Goal: Task Accomplishment & Management: Complete application form

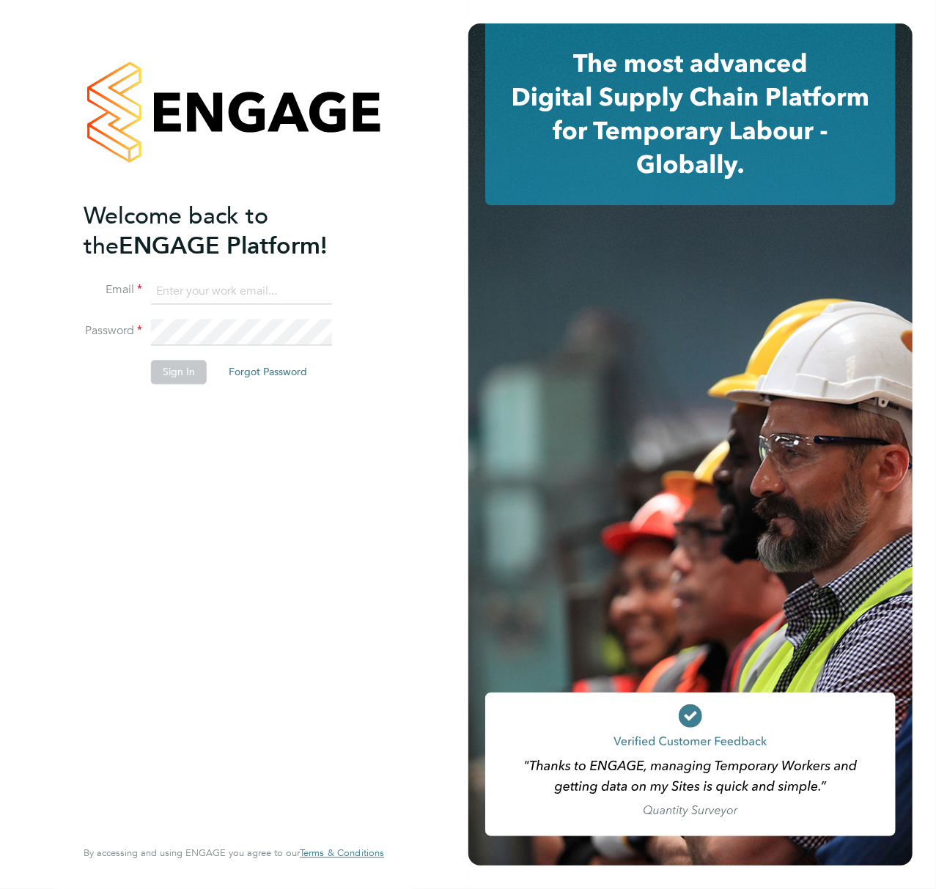
type input "Callum.pridmore@f-mead.com"
click at [188, 372] on button "Sign In" at bounding box center [179, 372] width 56 height 23
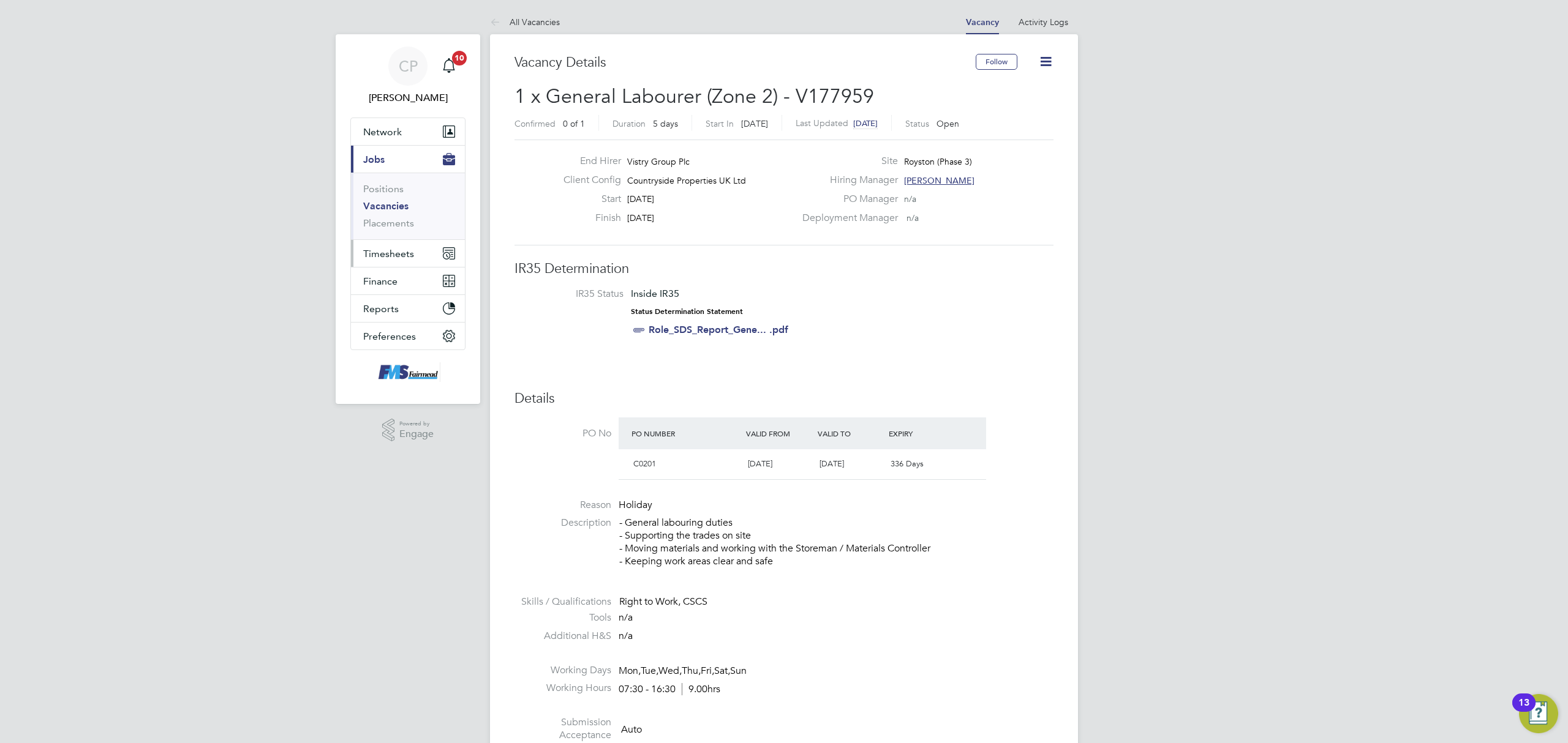
click at [398, 245] on button "Timesheets" at bounding box center [408, 253] width 114 height 27
click at [392, 214] on link "Timesheets" at bounding box center [388, 216] width 51 height 12
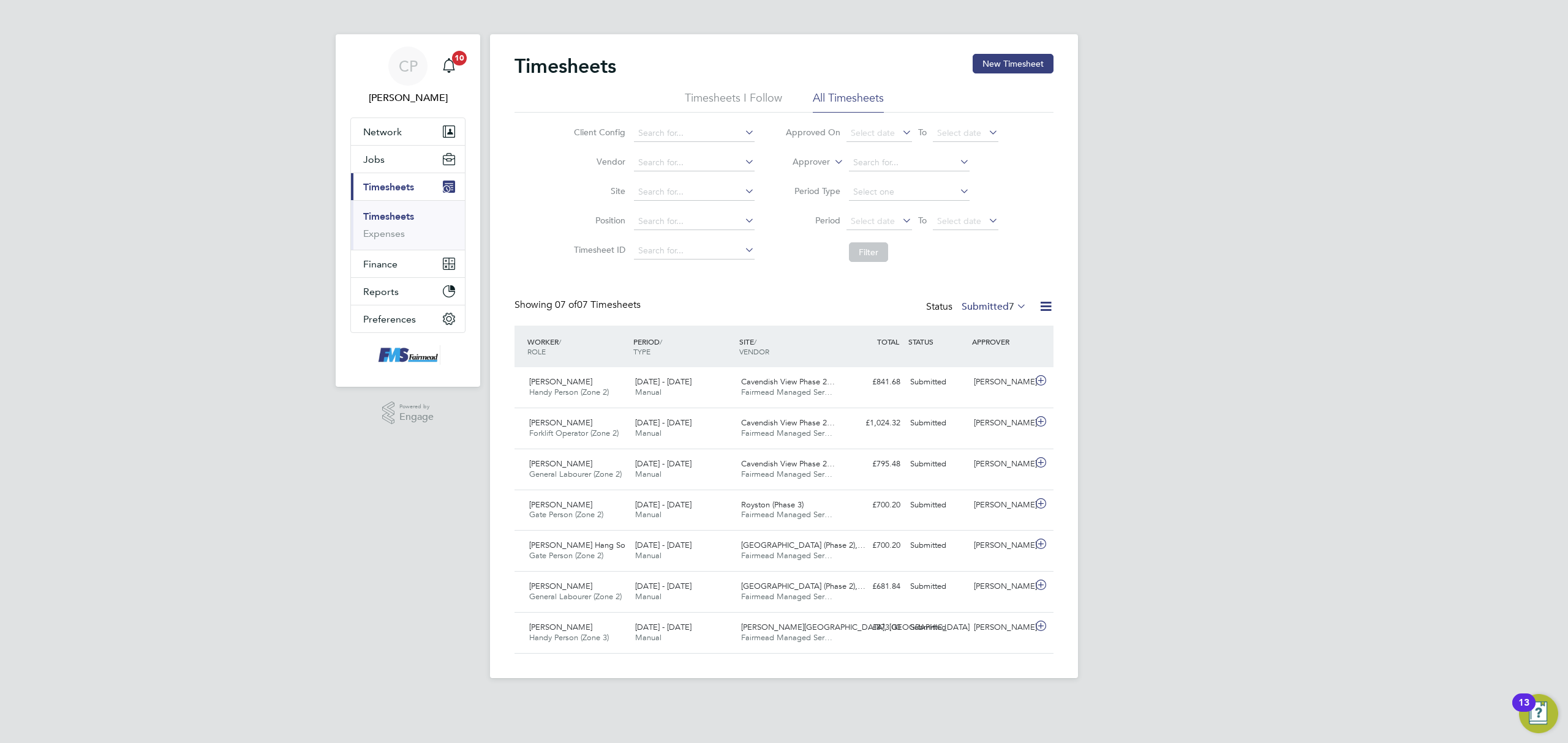
scroll to position [31, 107]
click at [997, 67] on button "New Timesheet" at bounding box center [1012, 63] width 81 height 19
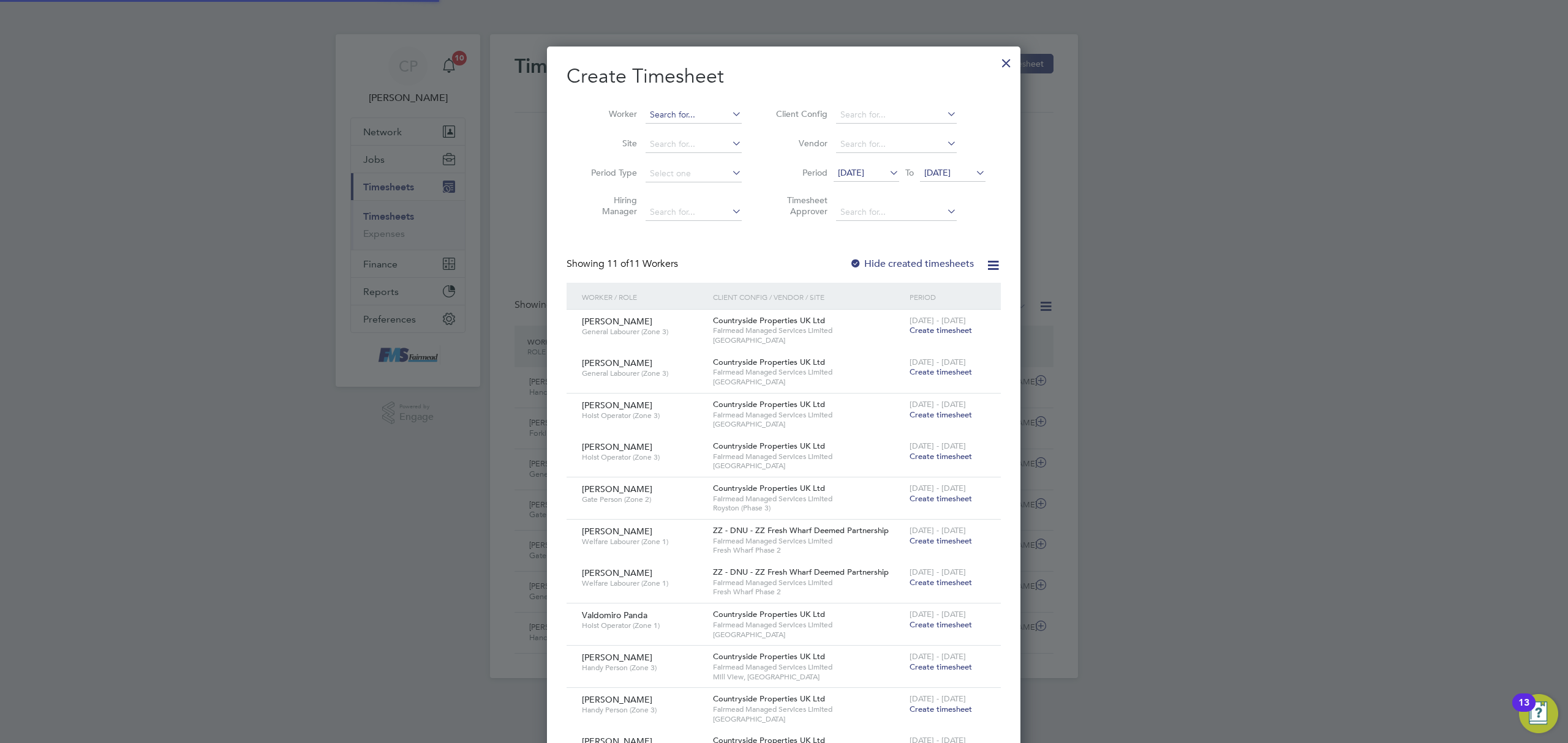
click at [684, 118] on input at bounding box center [693, 115] width 96 height 18
drag, startPoint x: 694, startPoint y: 125, endPoint x: 726, endPoint y: 138, distance: 34.5
click at [694, 125] on li "David Ro wlands" at bounding box center [705, 131] width 121 height 17
type input "[PERSON_NAME]"
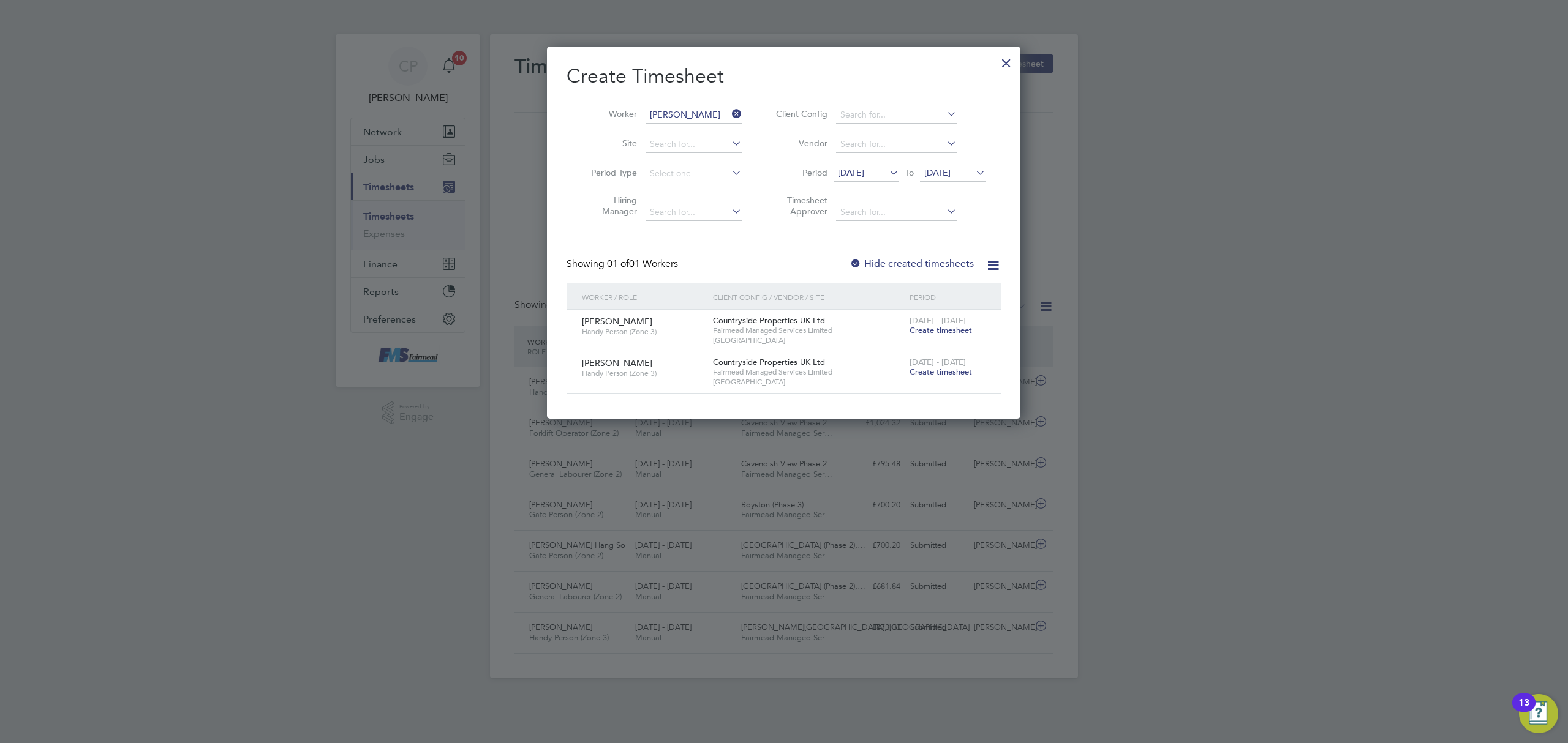
click at [850, 172] on span "[DATE]" at bounding box center [851, 172] width 27 height 11
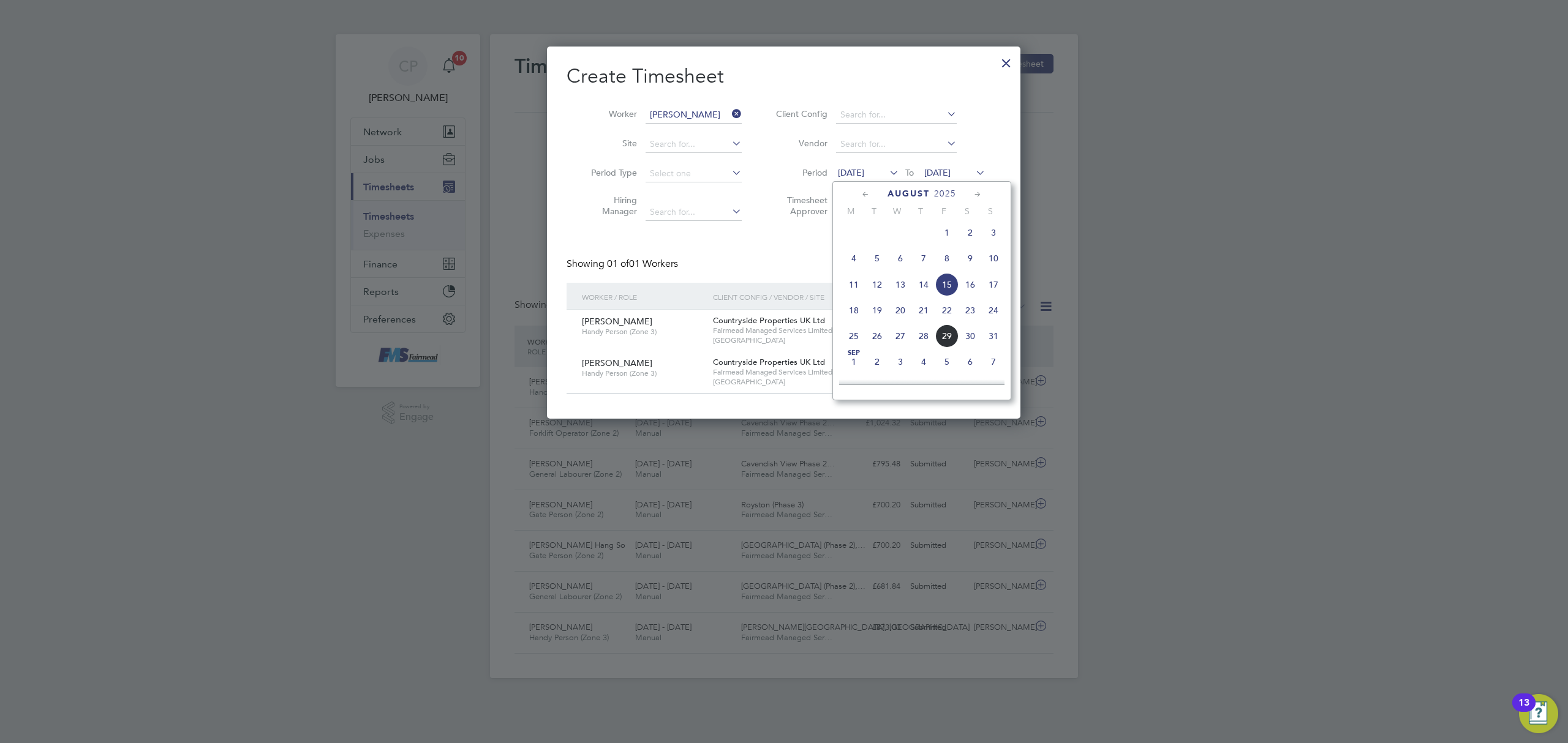
click at [850, 316] on span "18" at bounding box center [854, 311] width 23 height 23
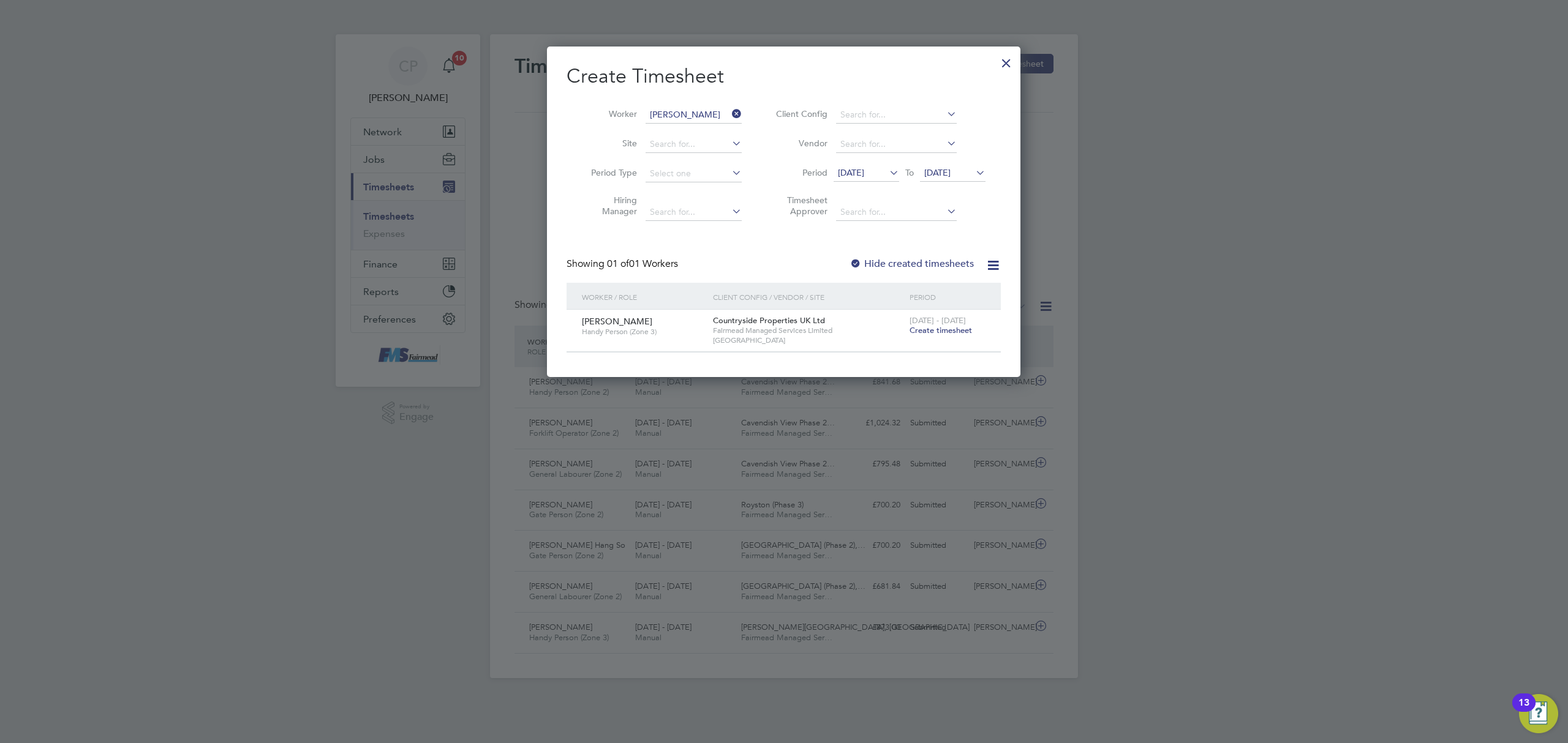
click at [941, 175] on span "[DATE]" at bounding box center [937, 172] width 27 height 11
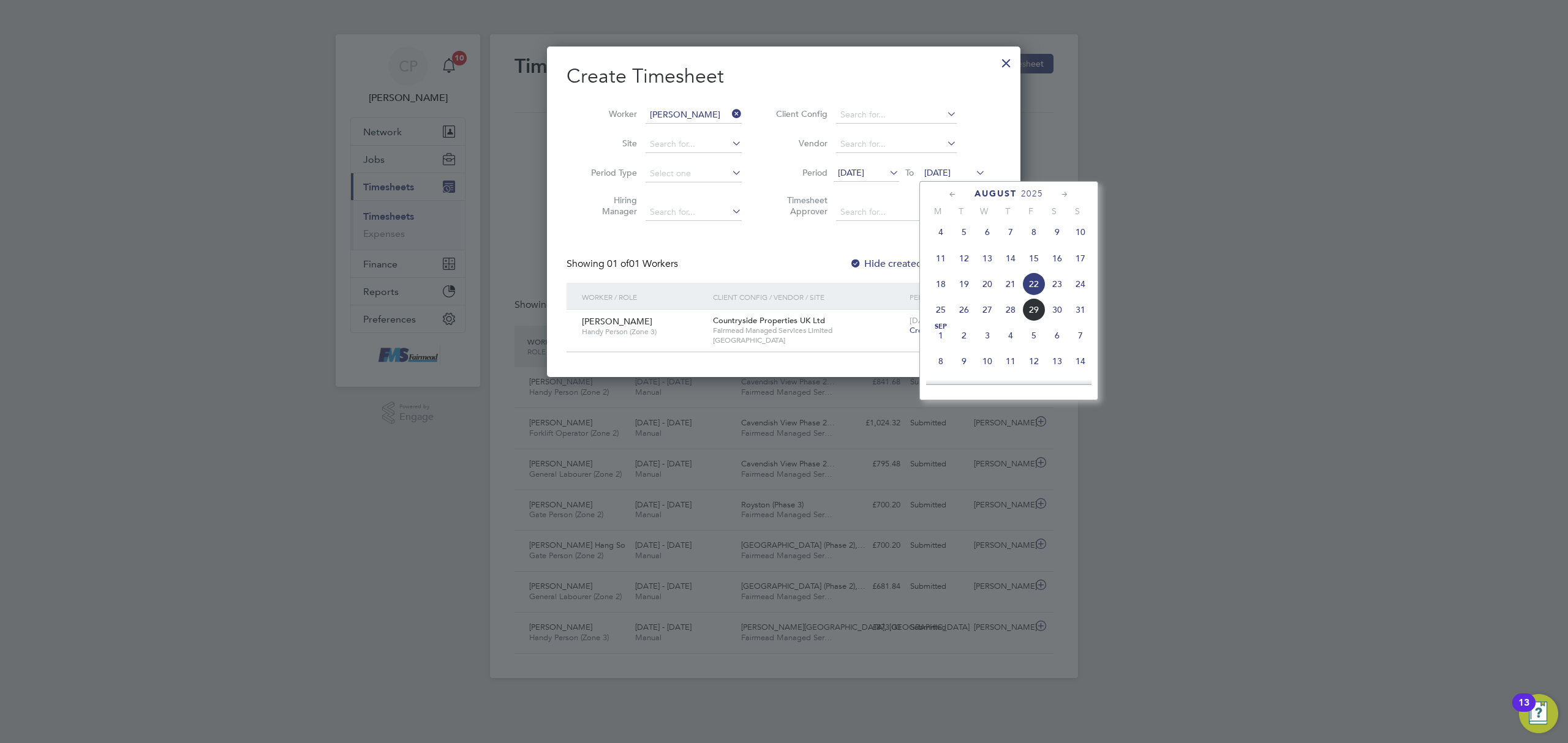
click at [1080, 290] on span "24" at bounding box center [1080, 284] width 23 height 23
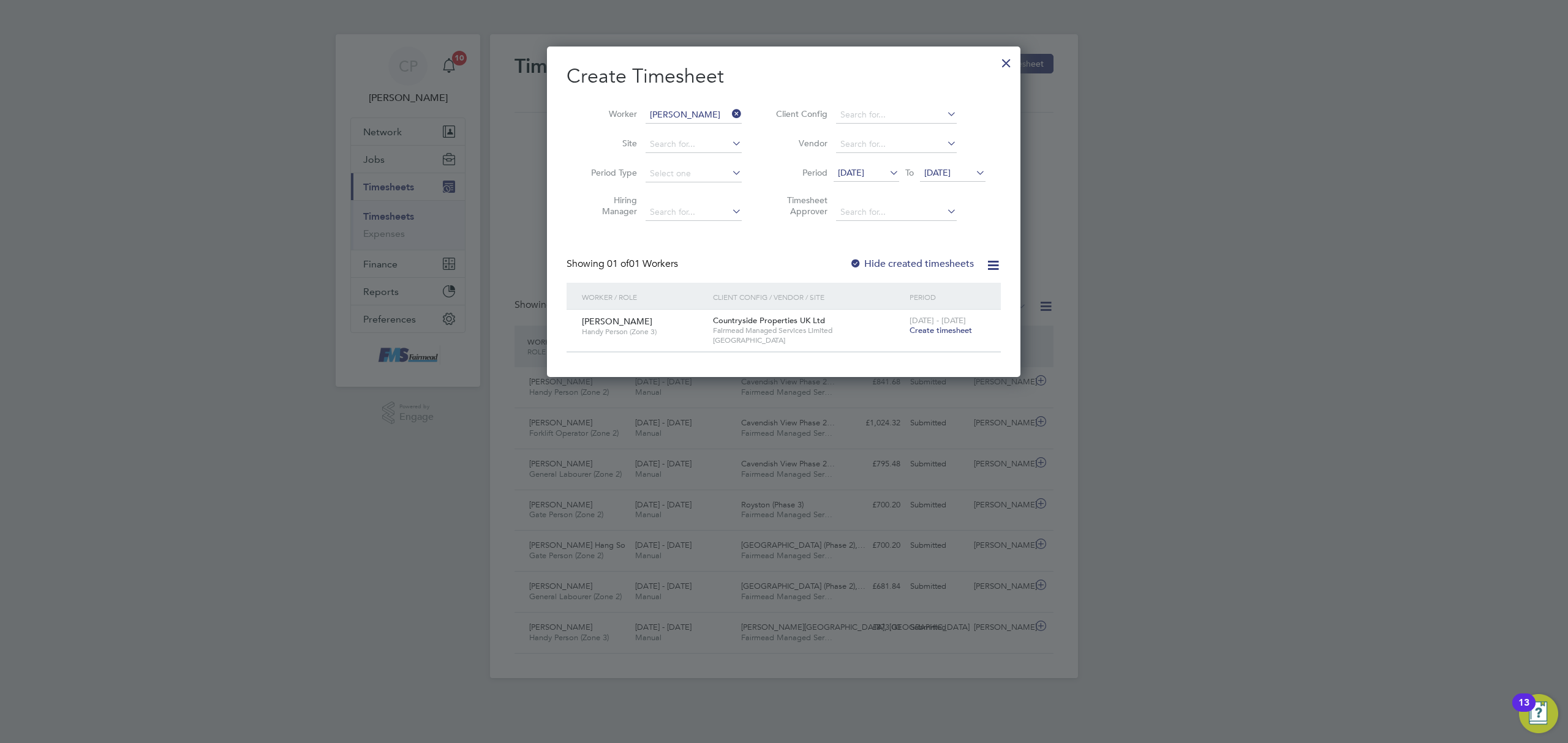
click at [936, 326] on span "Create timesheet" at bounding box center [941, 330] width 63 height 10
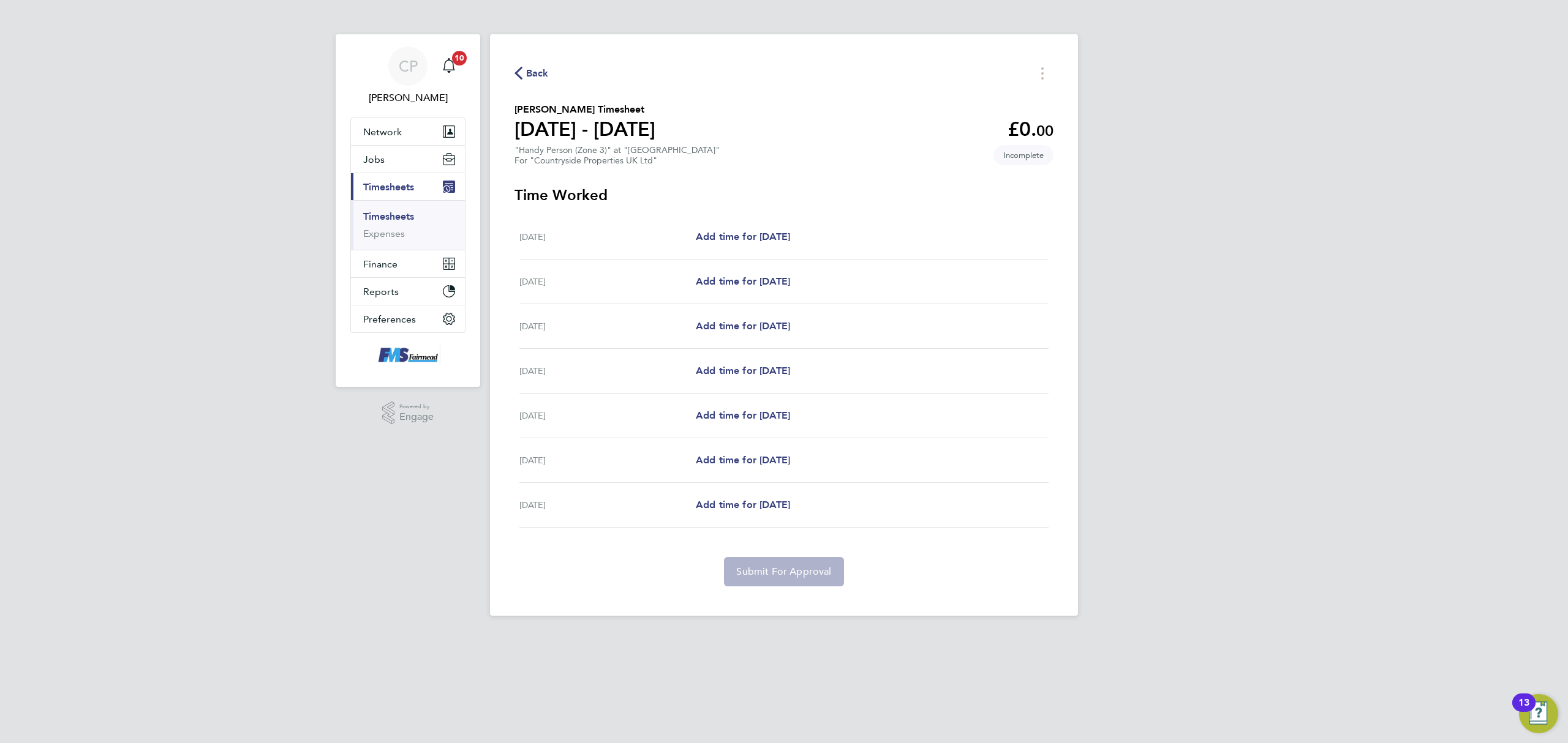
click at [526, 69] on span "Back" at bounding box center [537, 73] width 23 height 15
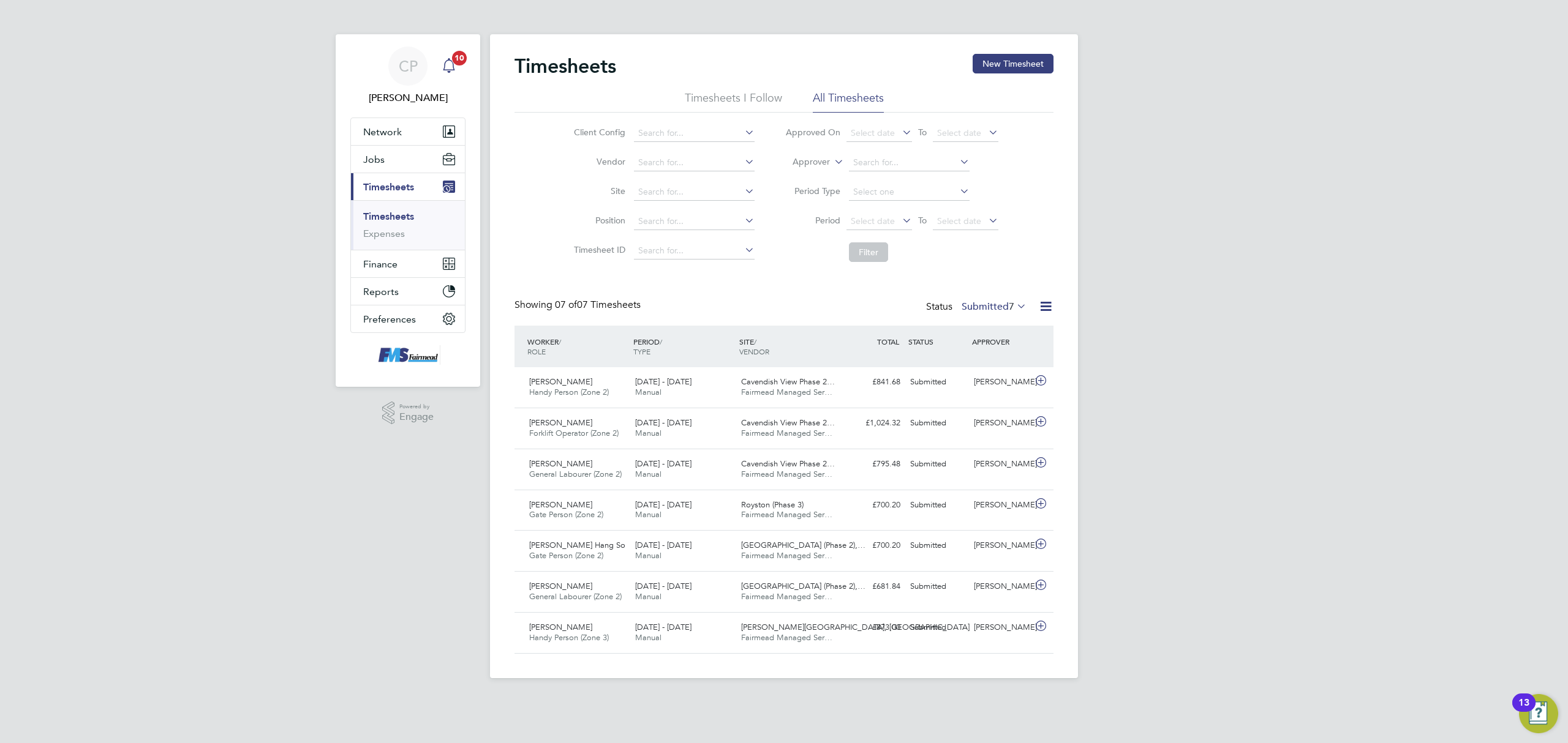
click at [446, 72] on icon "Main navigation" at bounding box center [449, 66] width 15 height 15
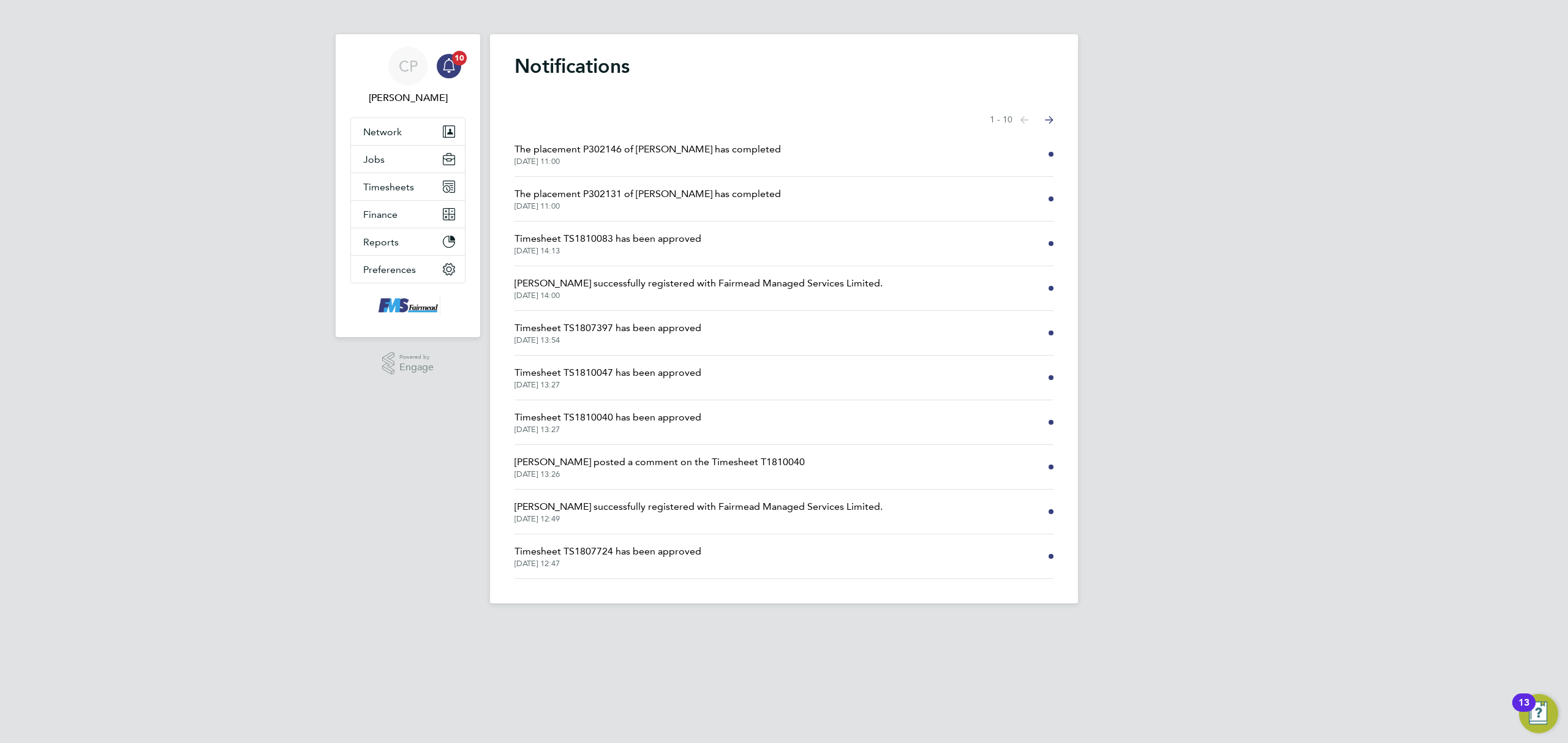
click at [994, 242] on li "Timesheet TS1810083 has been approved 28 Aug 2025, 14:13" at bounding box center [784, 244] width 539 height 45
click at [664, 244] on span "Timesheet TS1810083 has been approved" at bounding box center [608, 239] width 187 height 15
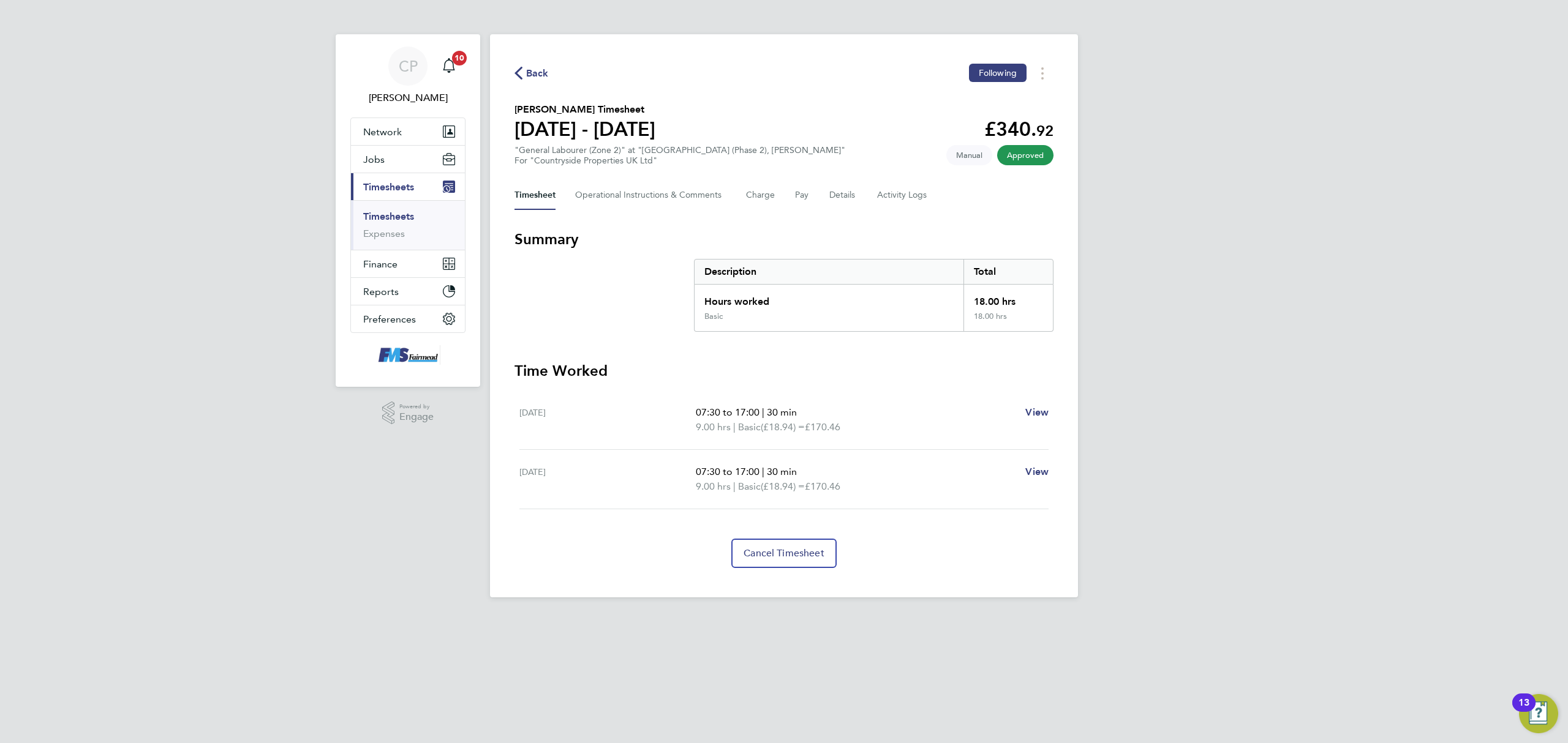
click at [537, 67] on span "Back" at bounding box center [537, 73] width 23 height 15
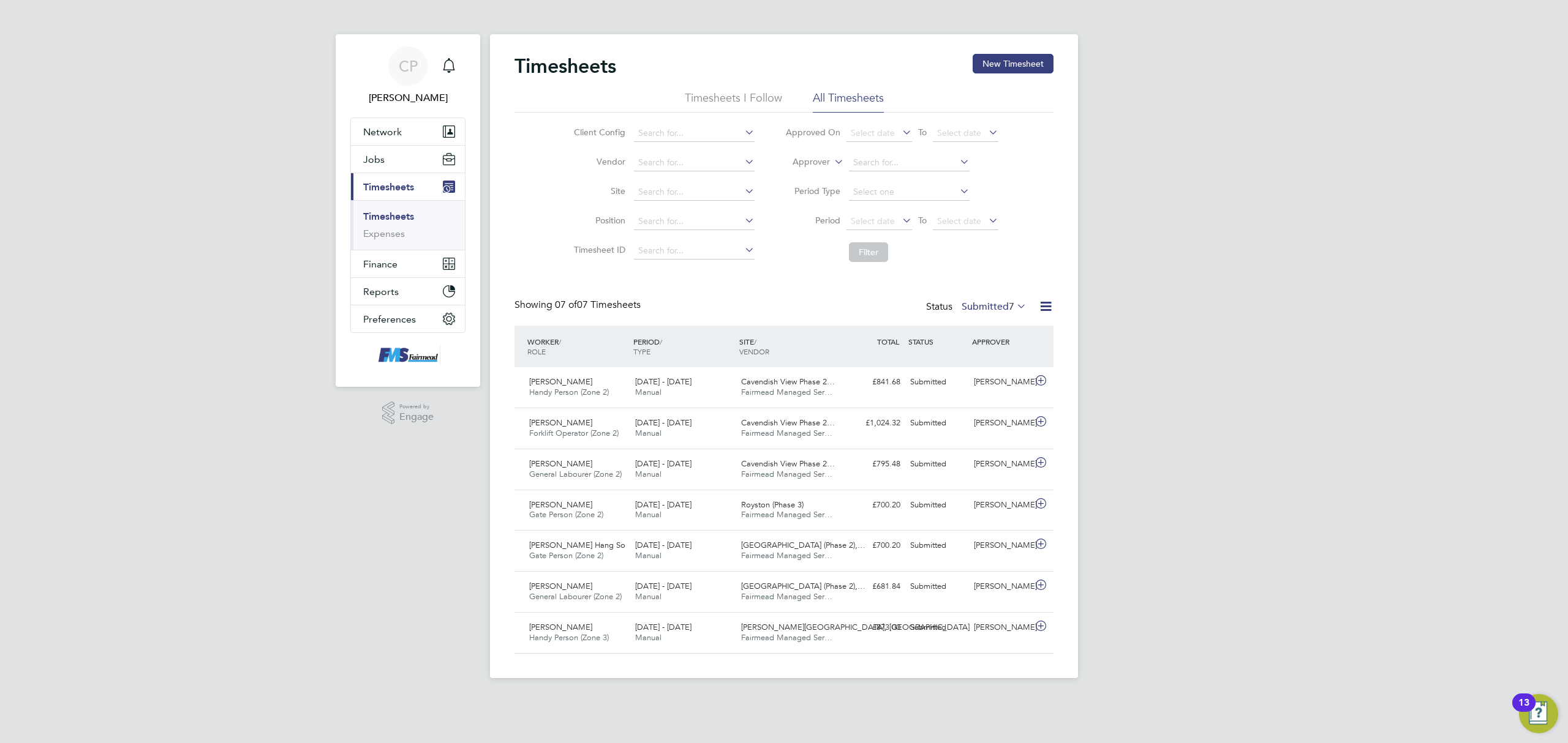
click at [992, 59] on button "New Timesheet" at bounding box center [1012, 63] width 81 height 19
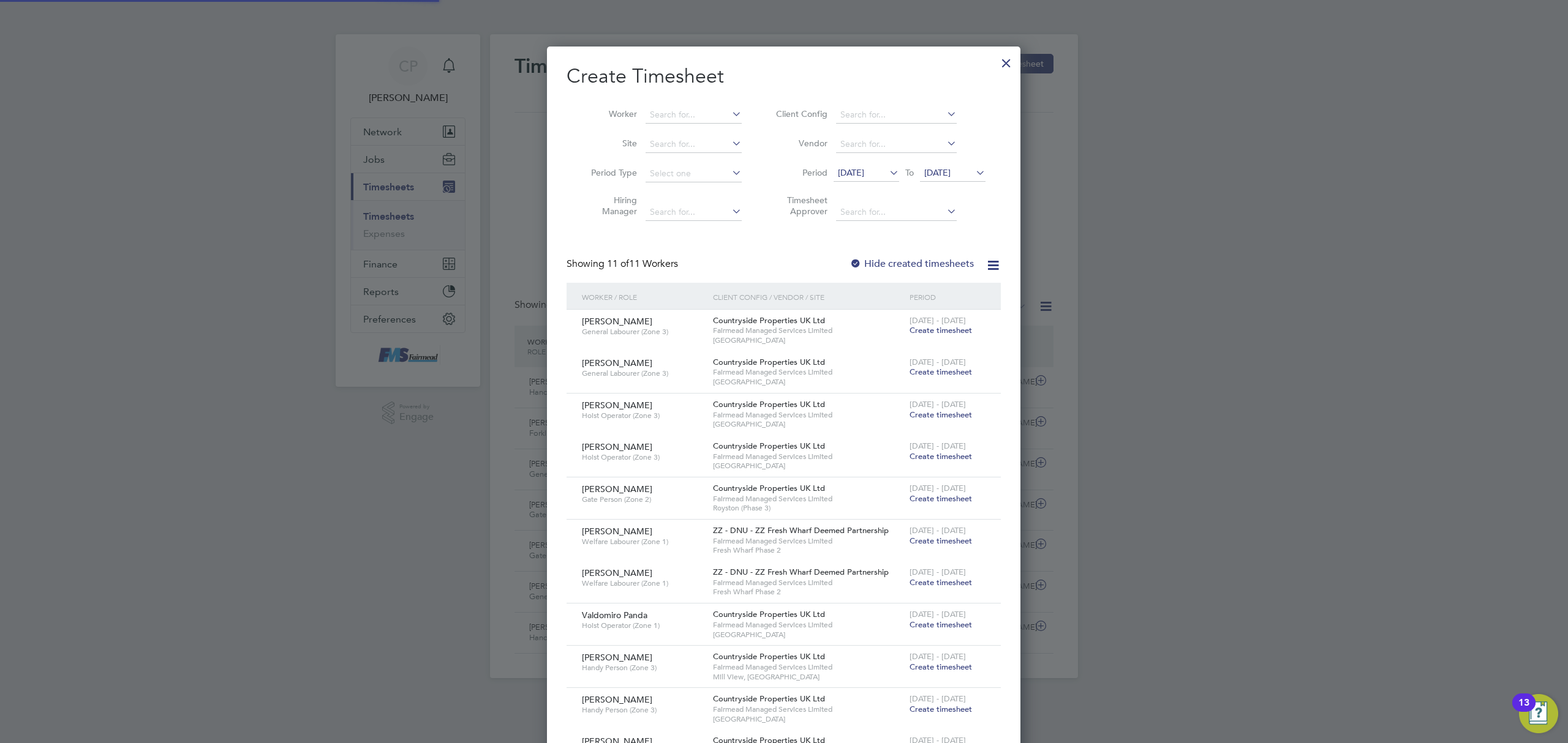
click at [655, 102] on li "Worker" at bounding box center [662, 114] width 190 height 29
click at [662, 109] on input at bounding box center [693, 115] width 96 height 18
click at [674, 124] on li "David Ro wlands" at bounding box center [705, 131] width 121 height 17
type input "[PERSON_NAME]"
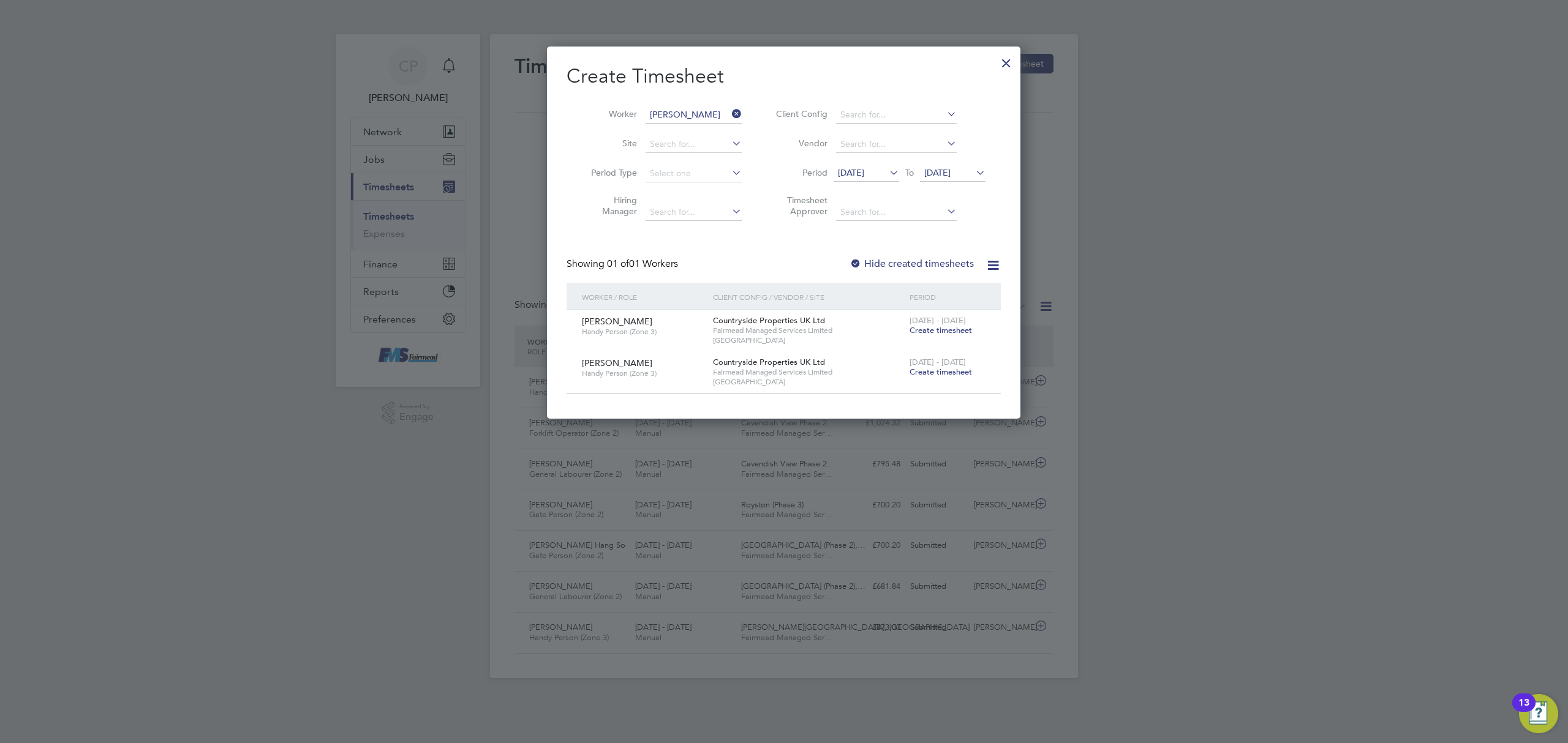
click at [906, 258] on label "Hide created timesheets" at bounding box center [911, 264] width 124 height 13
click at [864, 173] on span "[DATE]" at bounding box center [851, 172] width 27 height 11
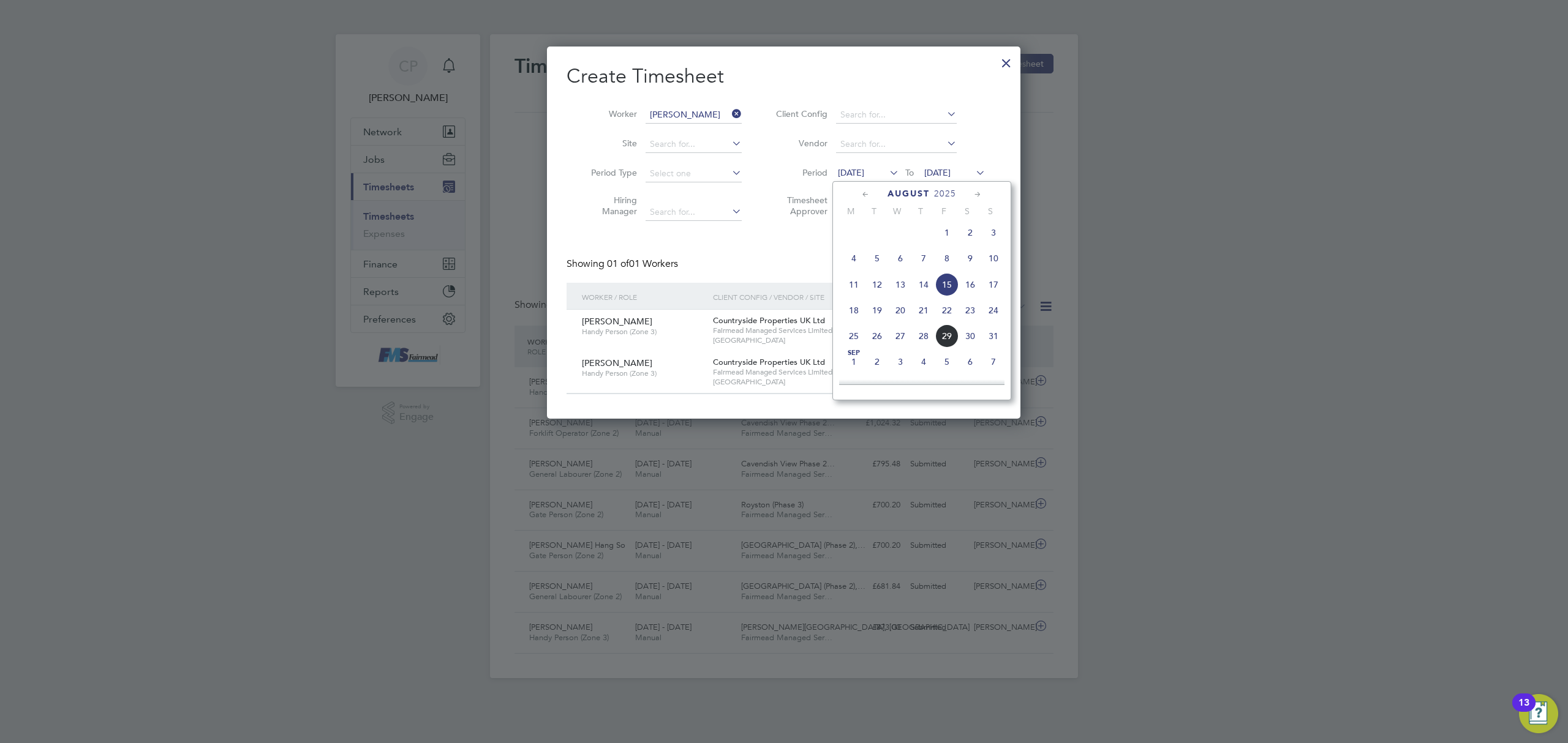
click at [850, 281] on span "11" at bounding box center [854, 285] width 23 height 23
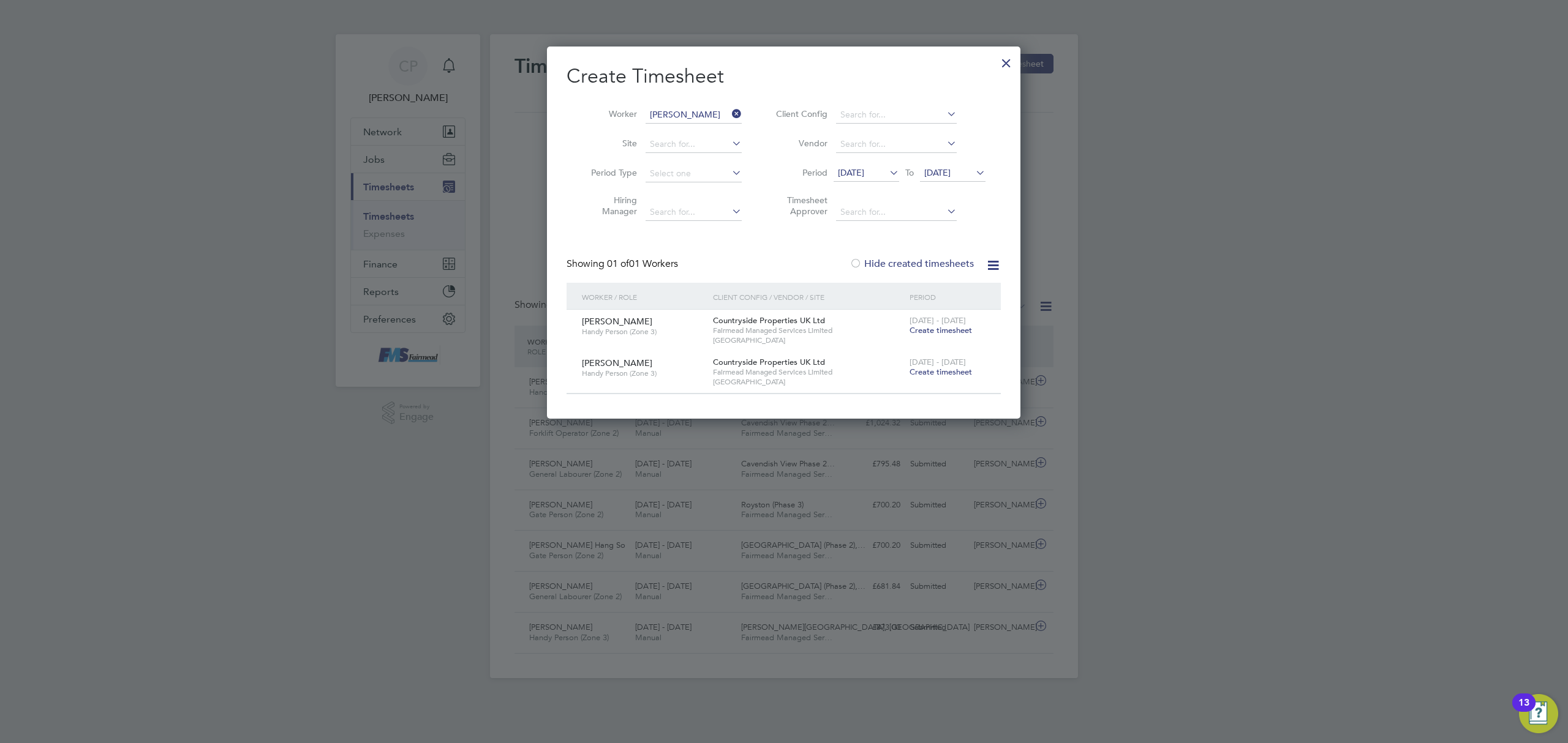
click at [898, 263] on label "Hide created timesheets" at bounding box center [911, 264] width 124 height 13
click at [999, 61] on div at bounding box center [1006, 60] width 22 height 22
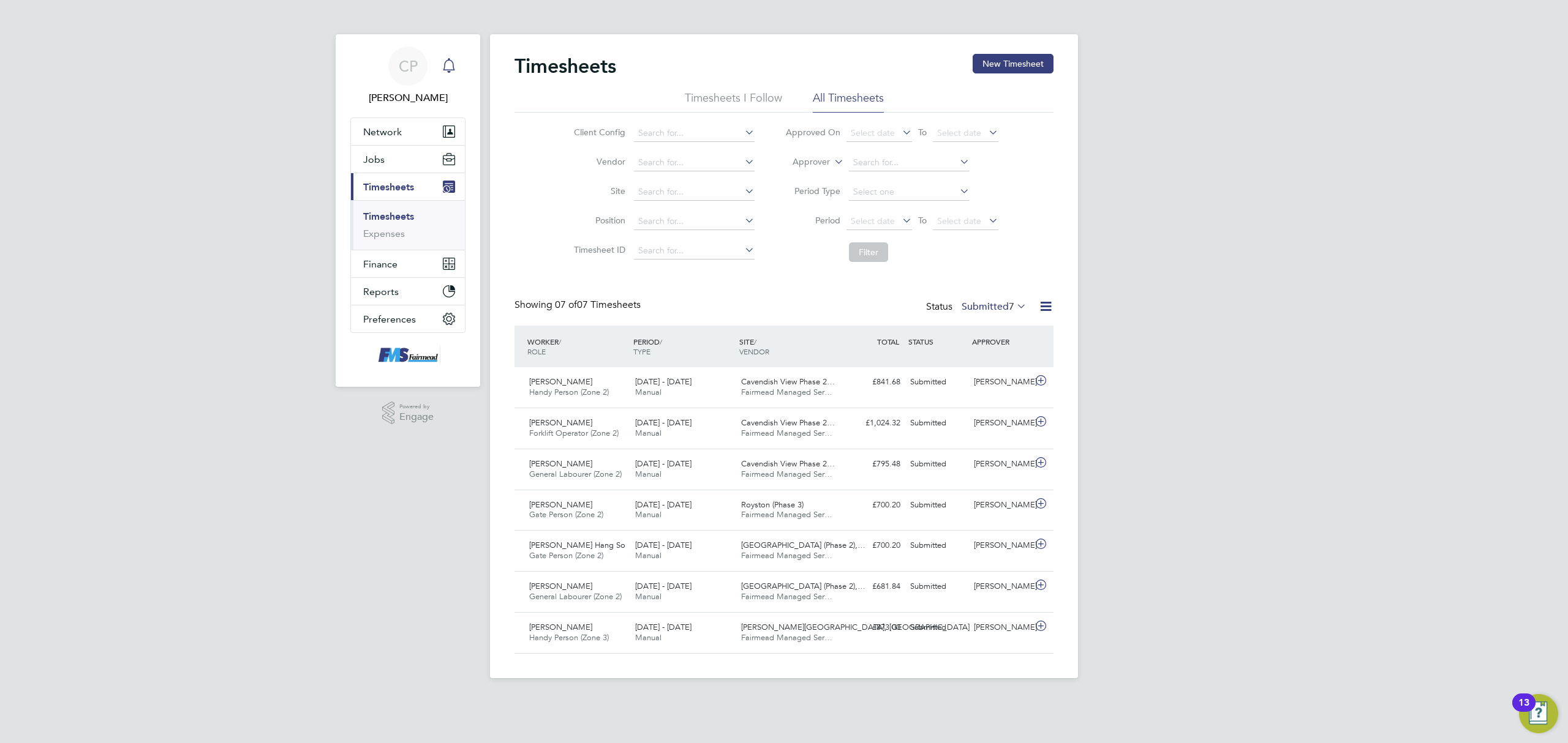
click at [446, 61] on icon "Main navigation" at bounding box center [449, 66] width 15 height 15
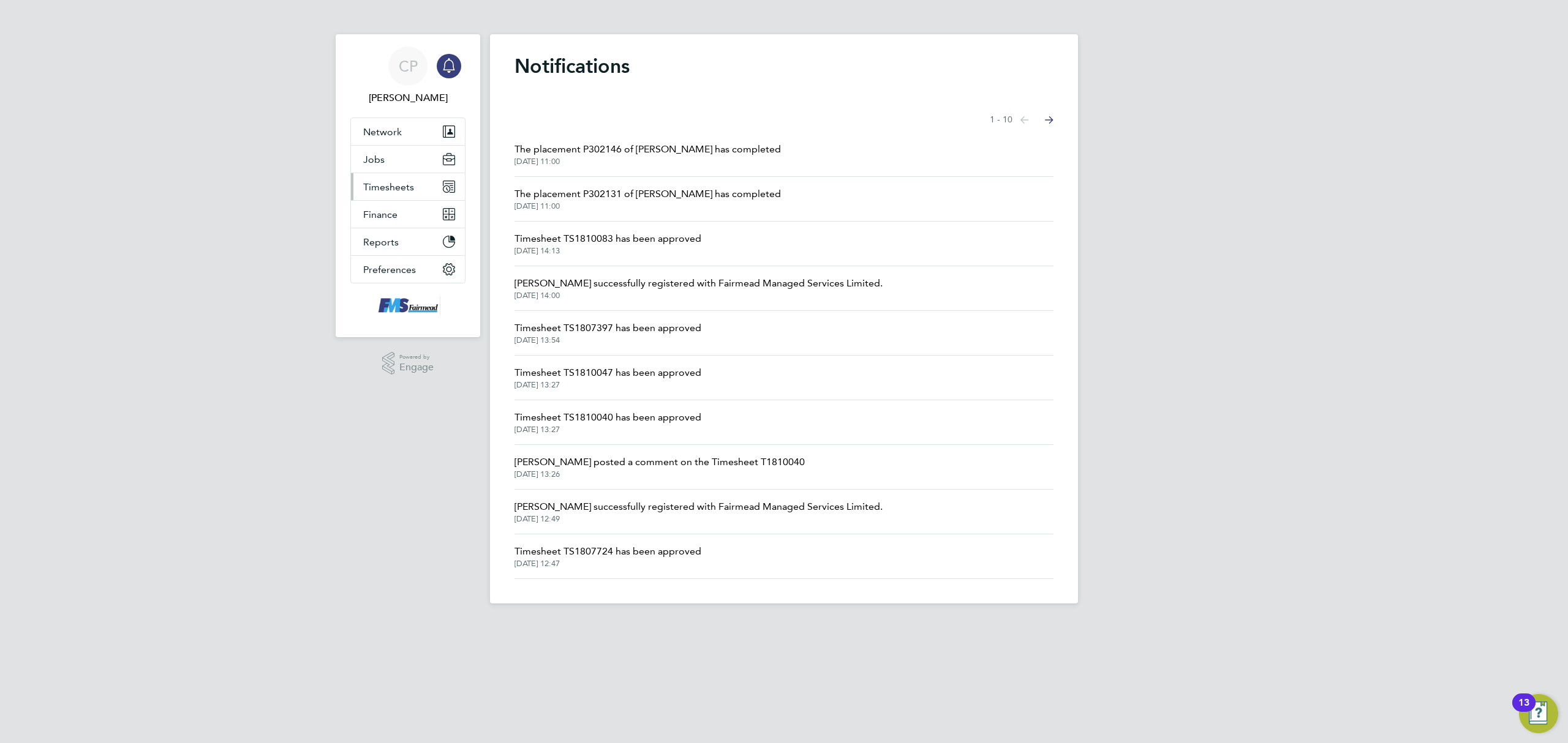
click at [393, 181] on span "Timesheets" at bounding box center [388, 187] width 51 height 12
click at [398, 186] on span "Timesheets" at bounding box center [388, 187] width 51 height 12
click at [388, 210] on ul "Timesheets Expenses" at bounding box center [408, 225] width 114 height 49
click at [386, 215] on link "Timesheets" at bounding box center [388, 216] width 51 height 12
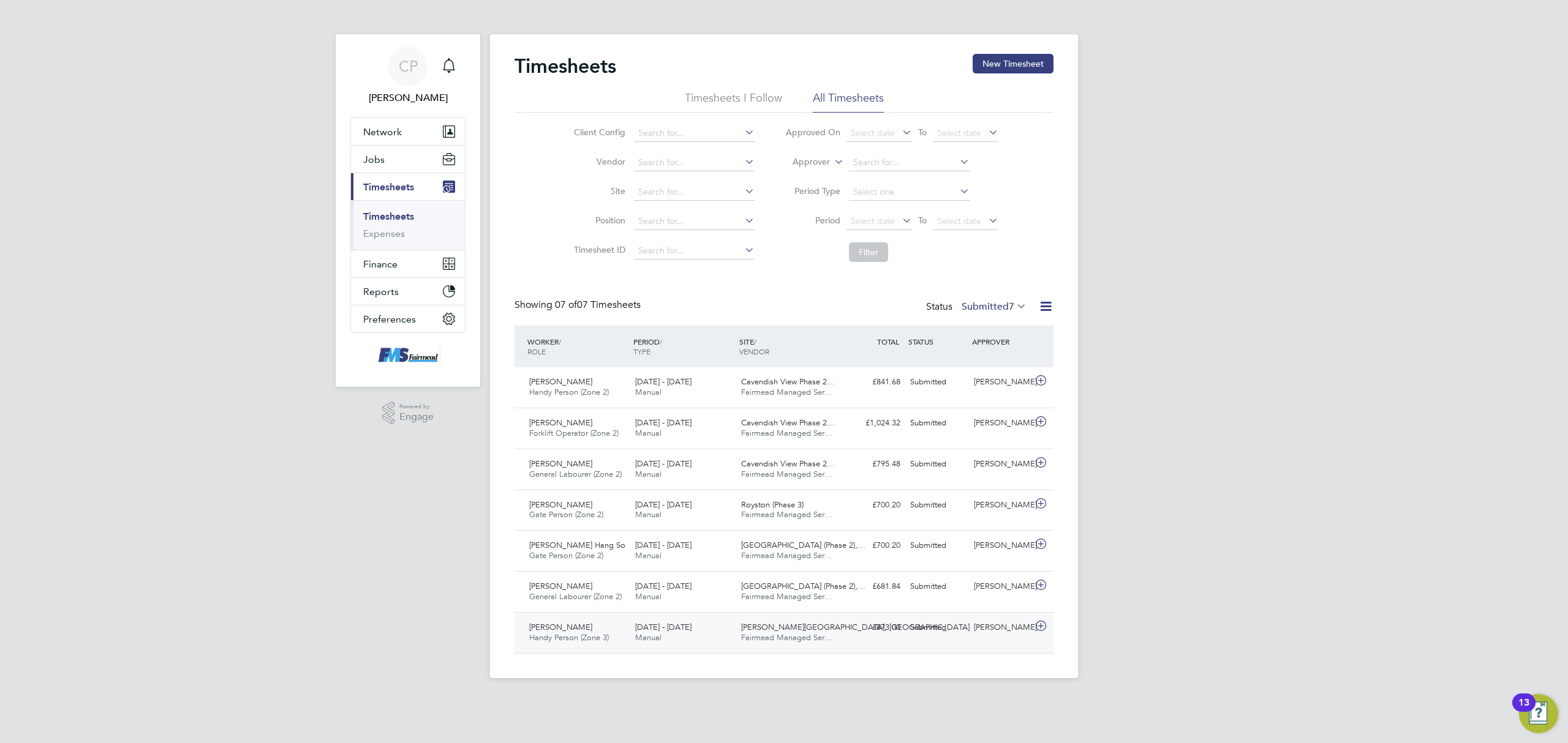
click at [996, 629] on div "[PERSON_NAME]" at bounding box center [1001, 628] width 63 height 20
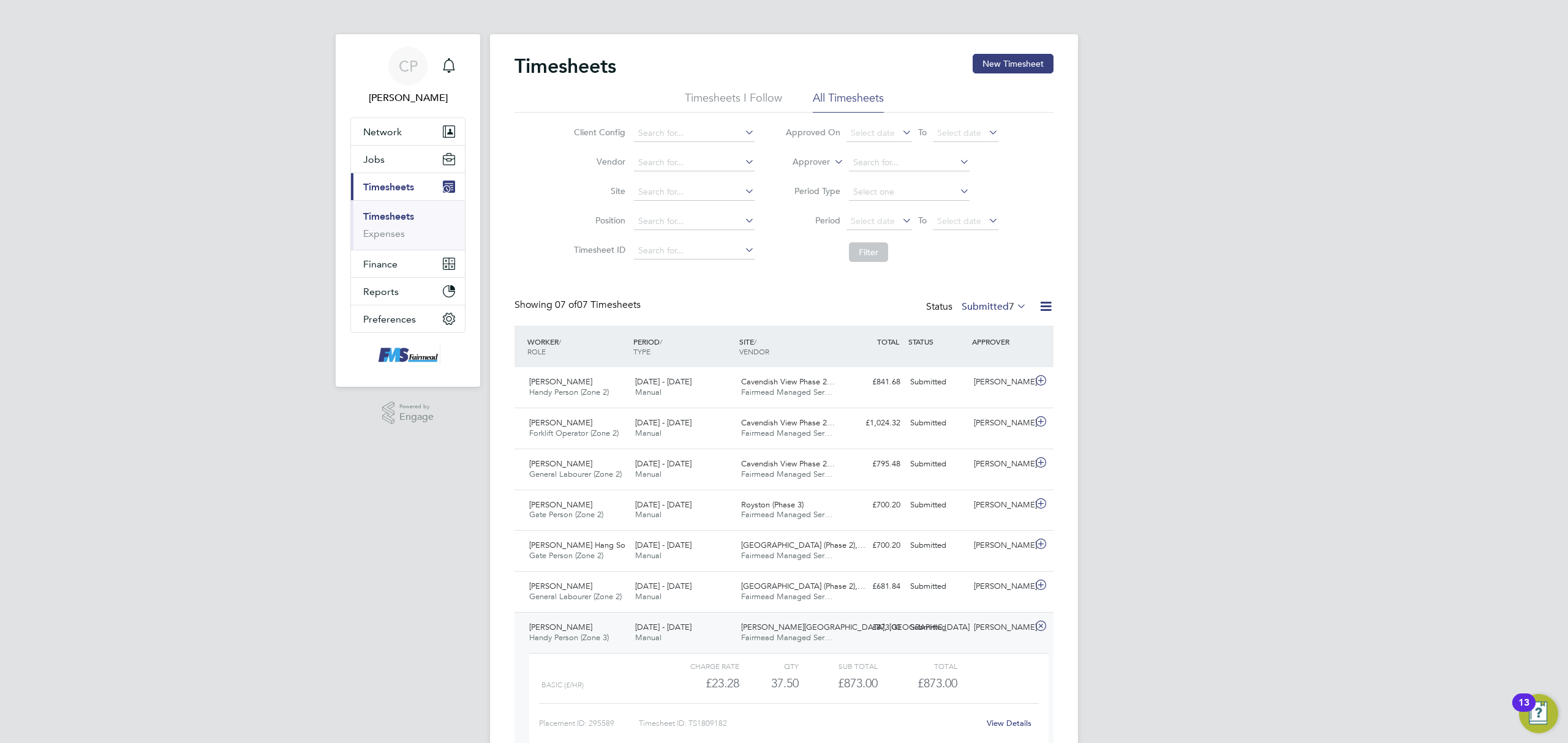
click at [1005, 717] on div "View Details" at bounding box center [1008, 723] width 60 height 19
click at [1006, 722] on link "View Details" at bounding box center [1009, 723] width 45 height 10
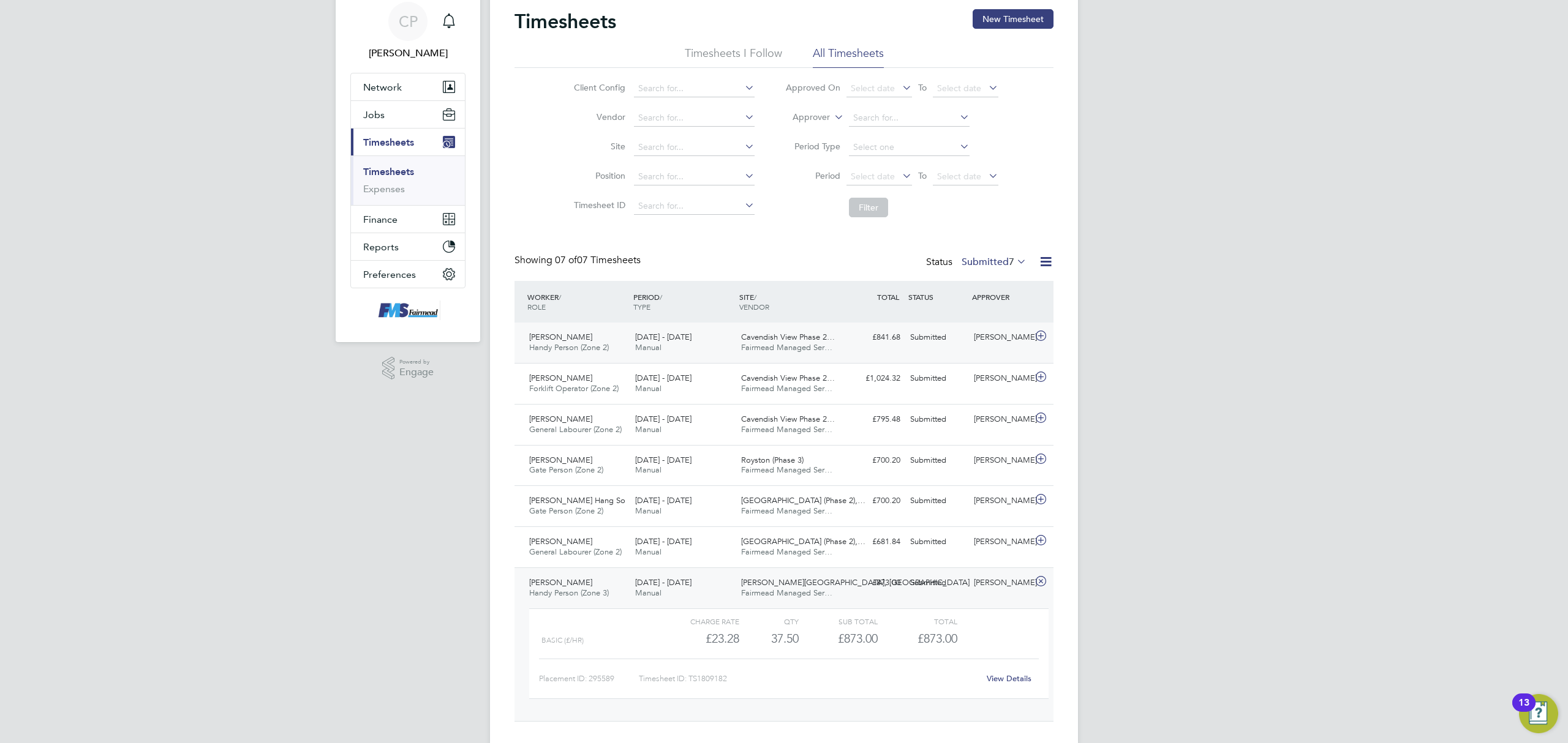
scroll to position [69, 0]
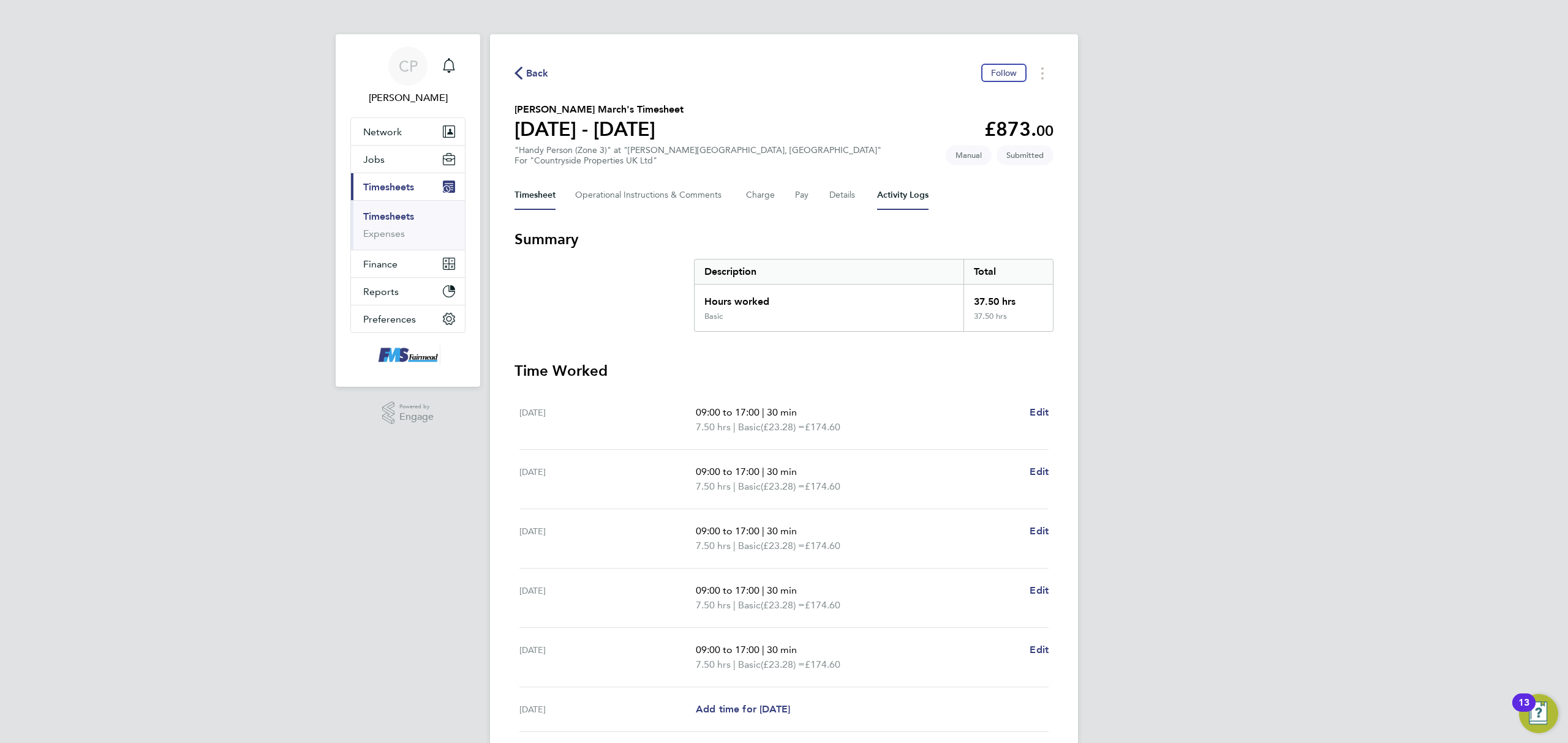
click at [899, 190] on Logs-tab "Activity Logs" at bounding box center [903, 195] width 52 height 29
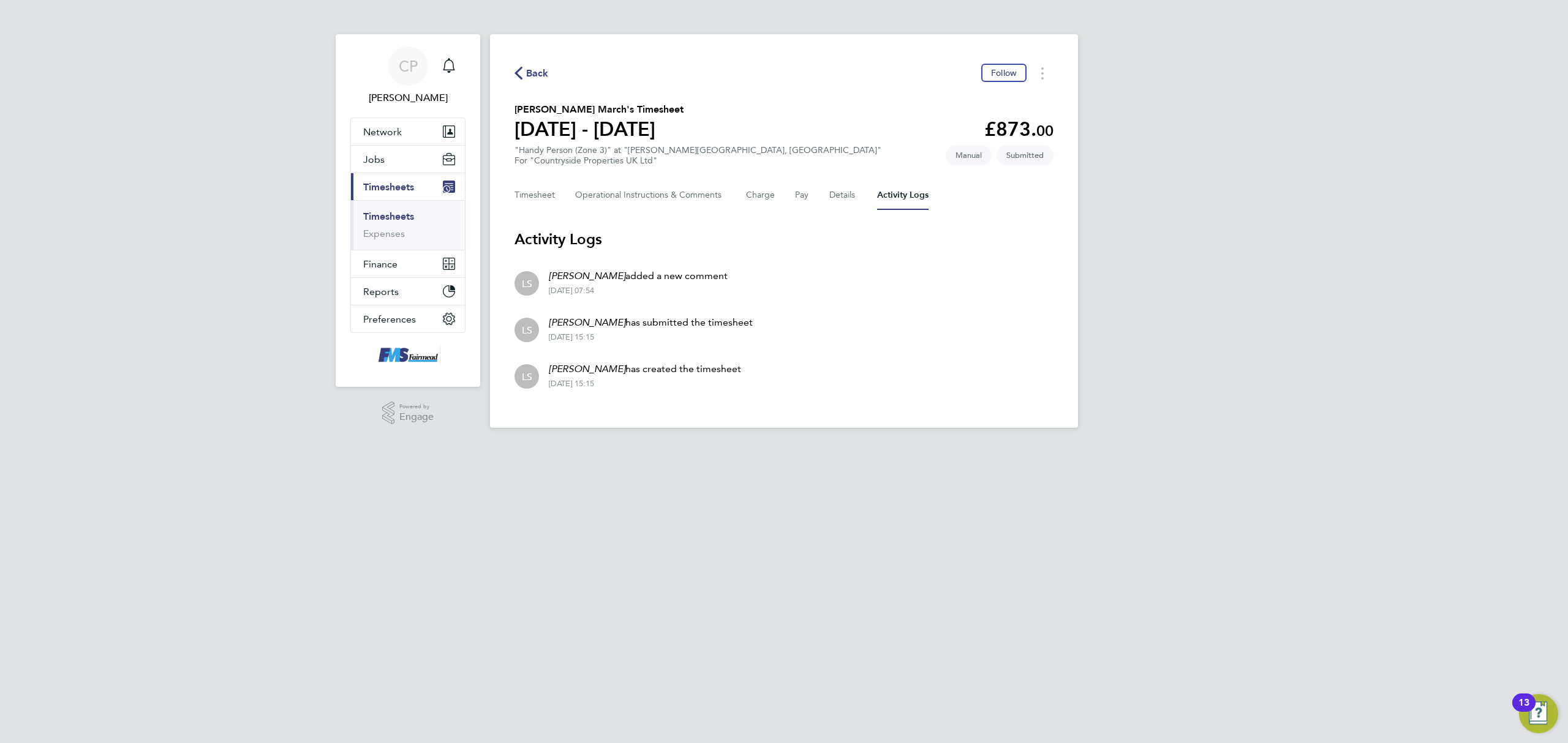
click at [525, 67] on span "Back" at bounding box center [531, 73] width 34 height 12
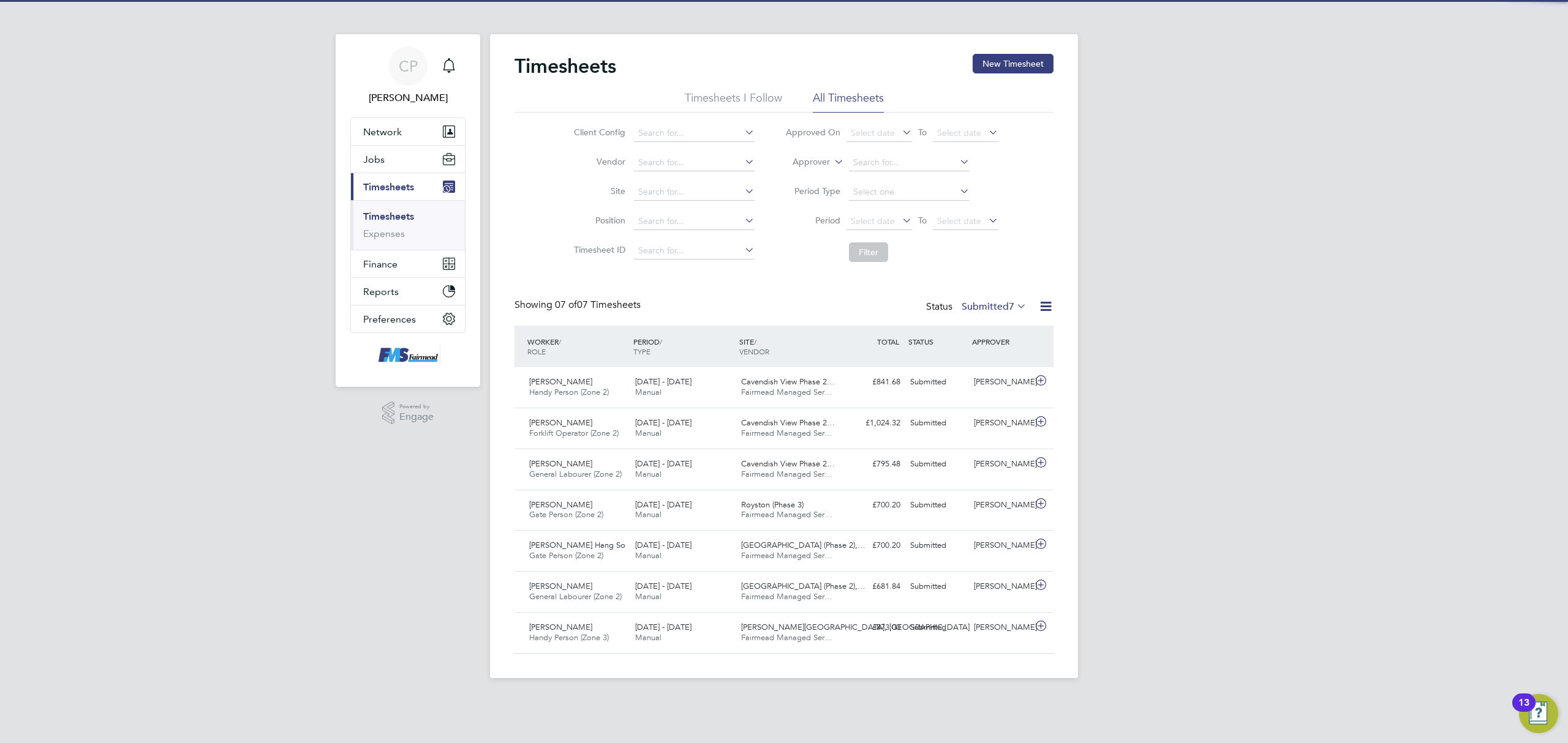
click at [385, 218] on link "Timesheets" at bounding box center [388, 216] width 51 height 12
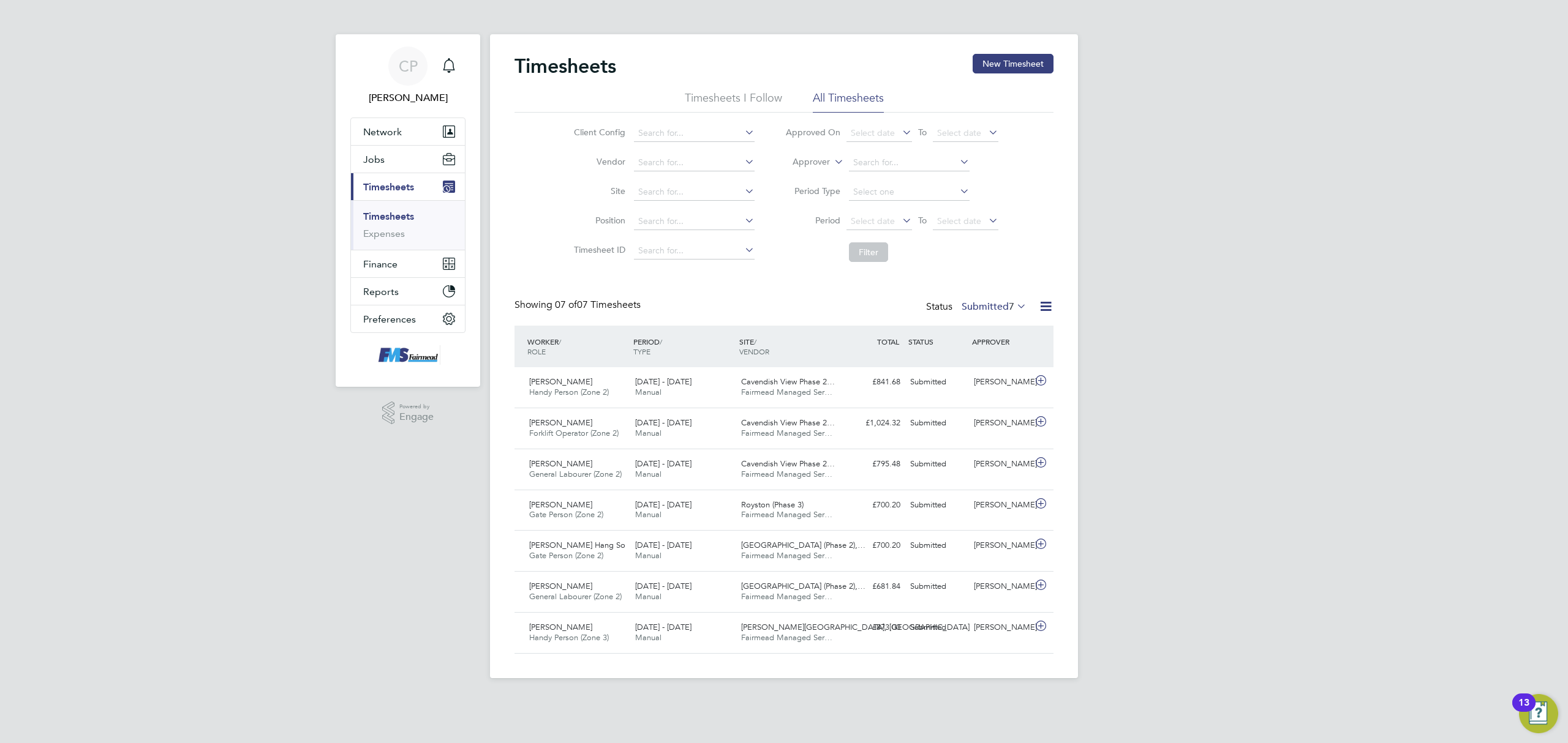
click at [391, 214] on link "Timesheets" at bounding box center [388, 216] width 51 height 12
click at [990, 57] on button "New Timesheet" at bounding box center [1012, 63] width 81 height 19
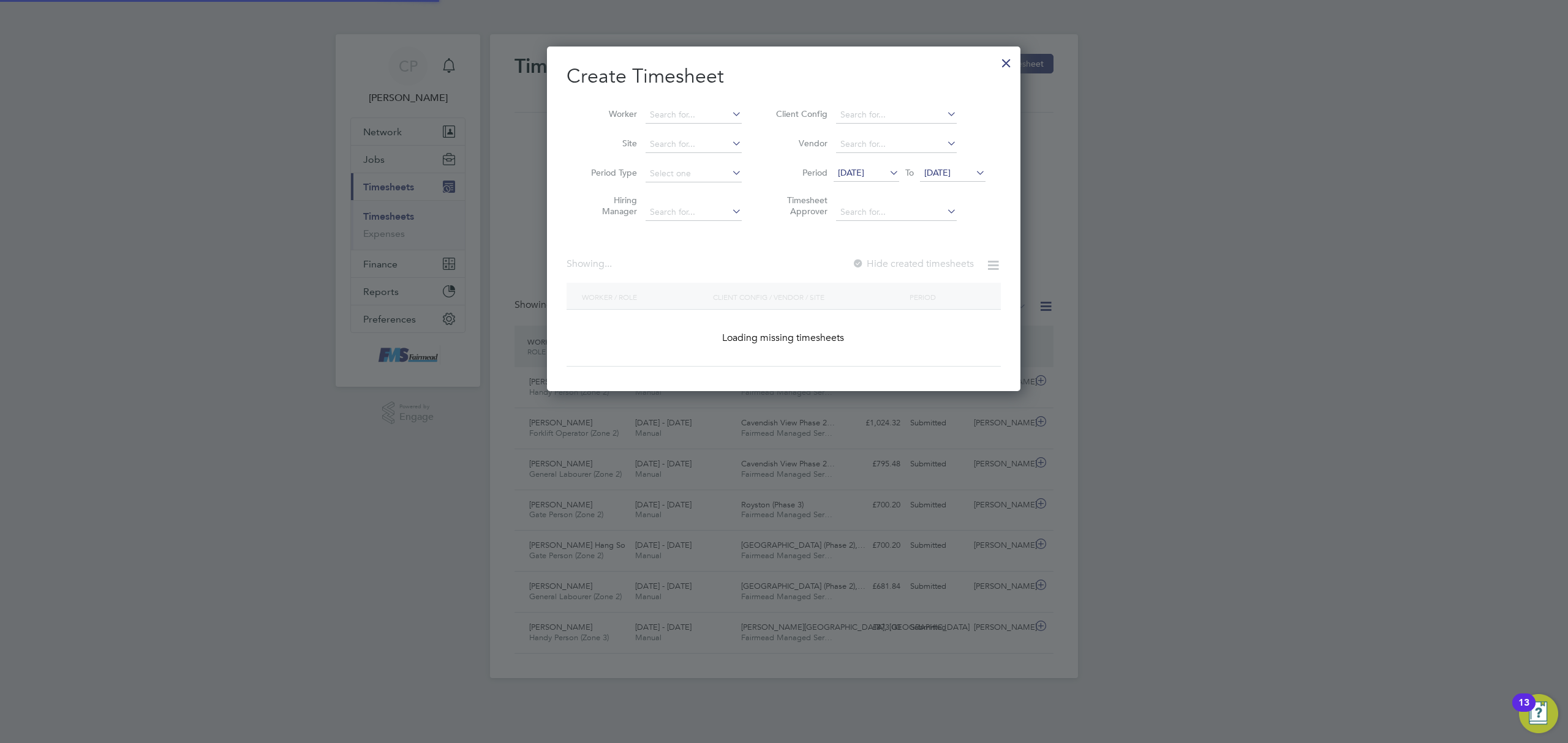
scroll to position [6, 6]
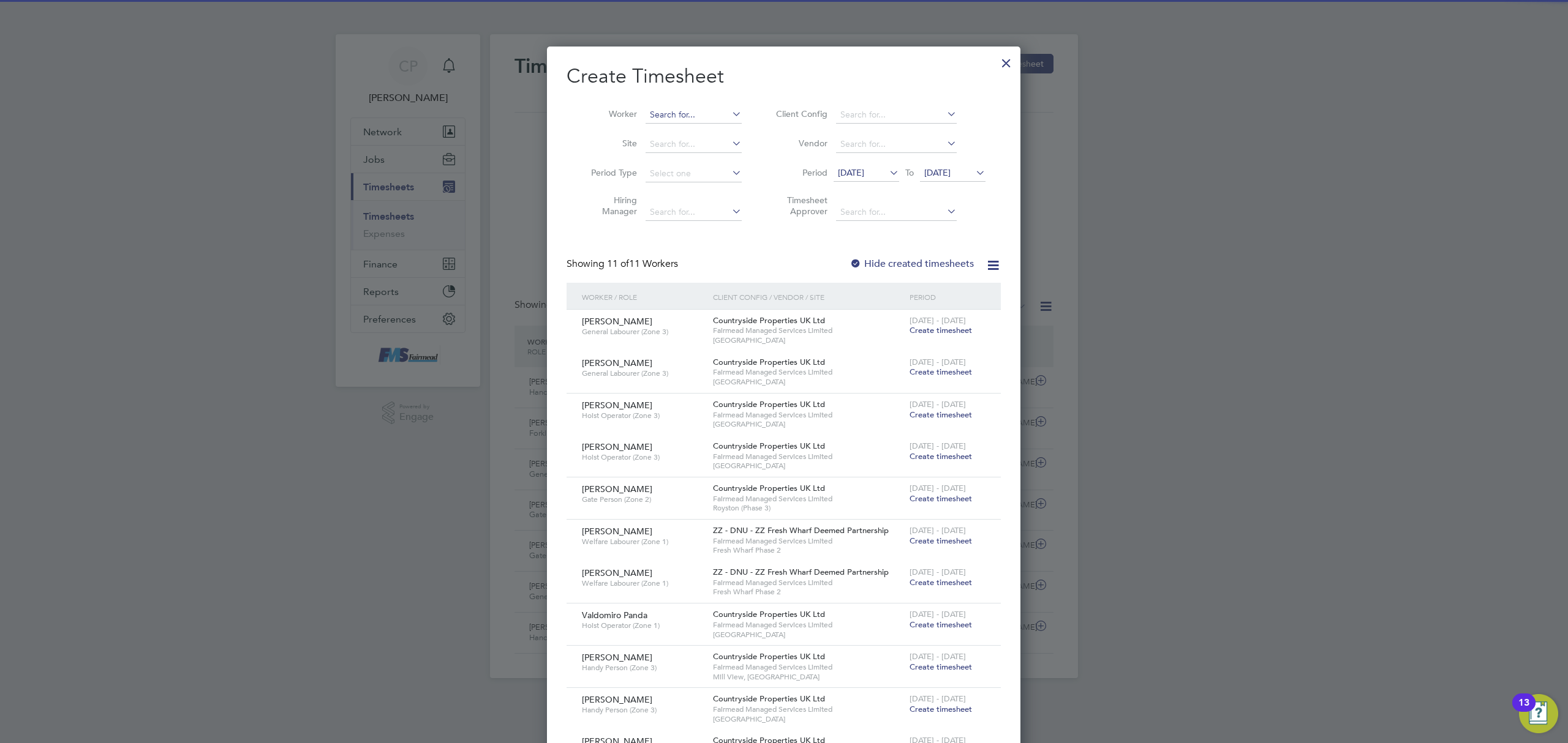
click at [672, 114] on input at bounding box center [693, 115] width 96 height 18
click at [709, 134] on li "[PERSON_NAME]" at bounding box center [705, 131] width 120 height 17
type input "[PERSON_NAME]"
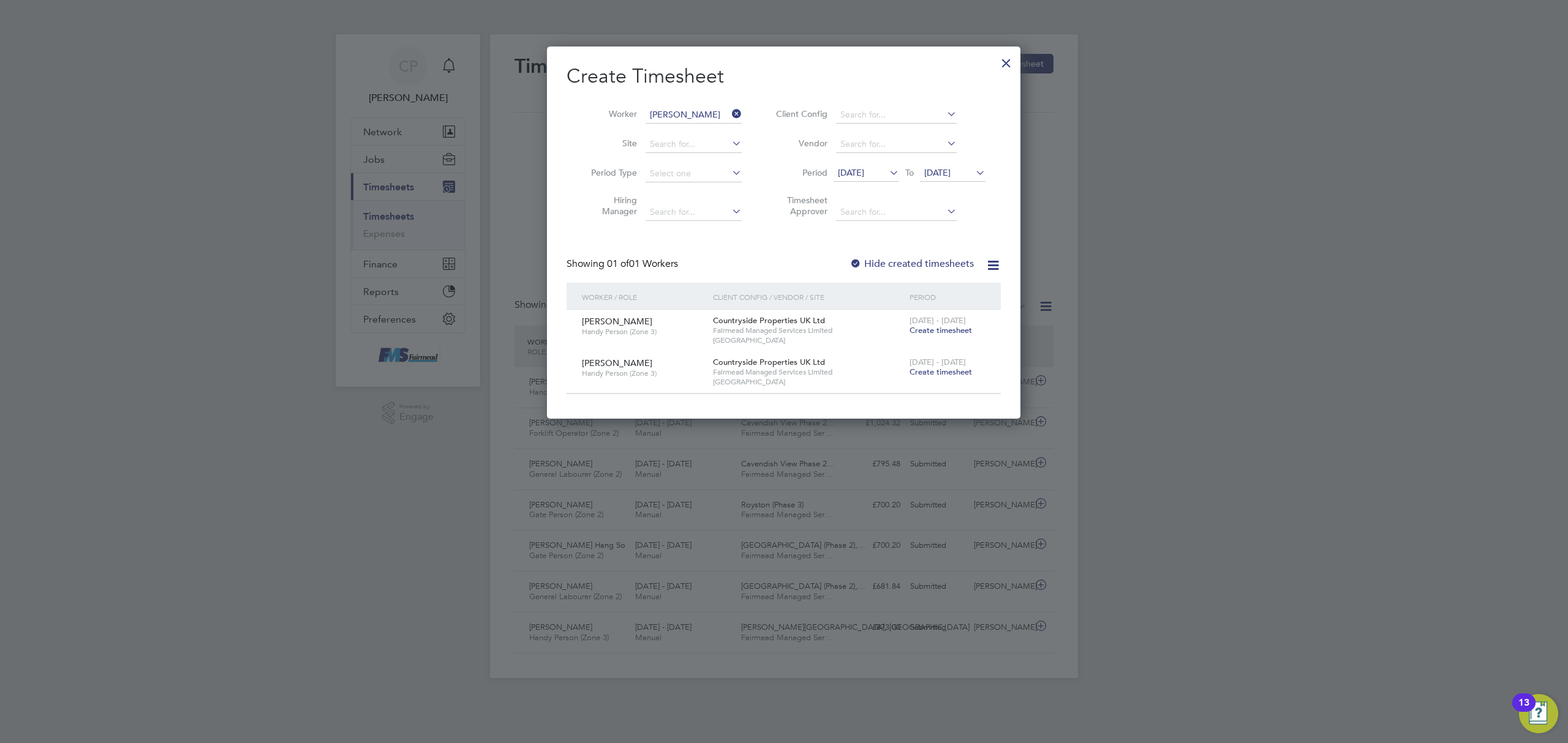
click at [941, 370] on span "Create timesheet" at bounding box center [941, 372] width 63 height 10
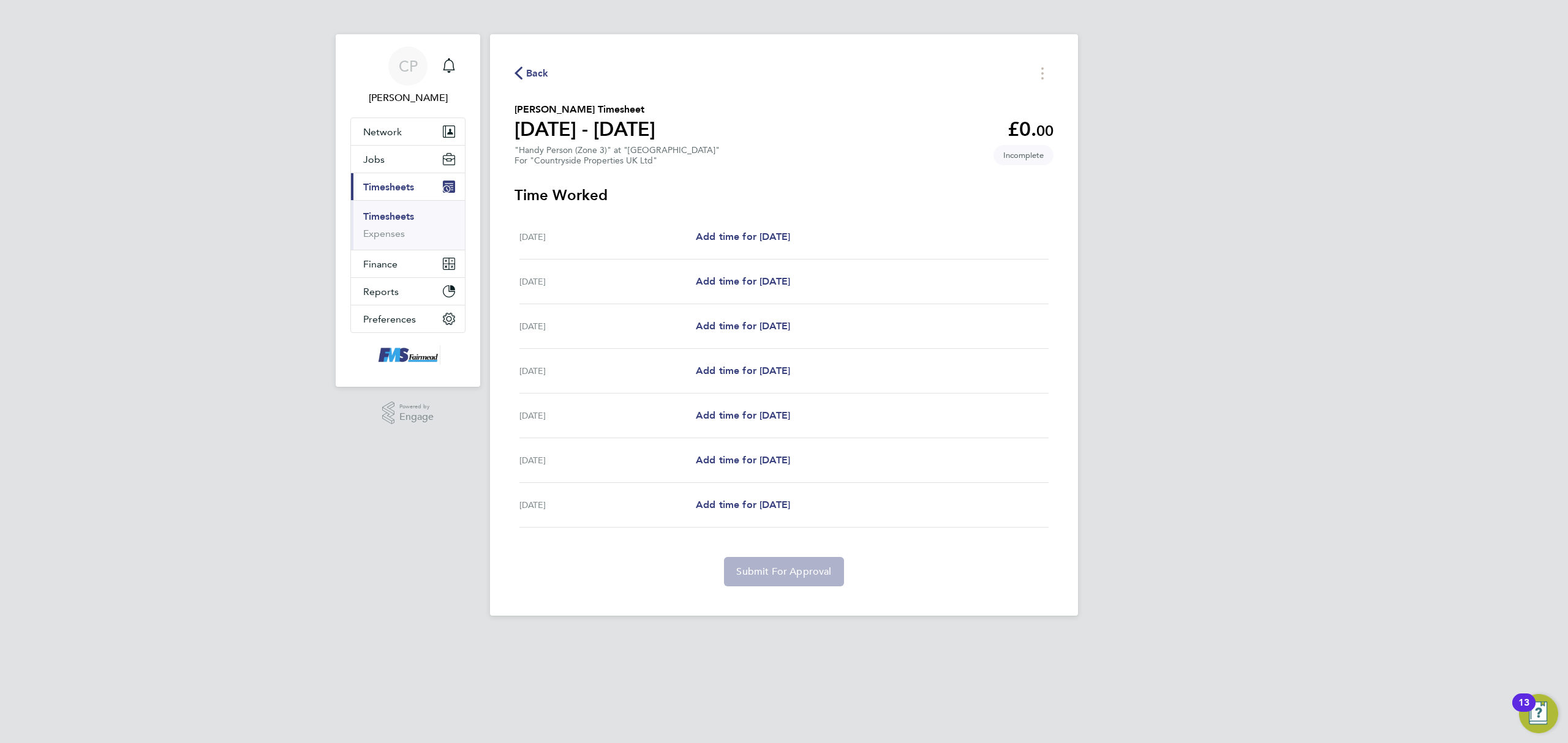
drag, startPoint x: 639, startPoint y: 196, endPoint x: 594, endPoint y: 196, distance: 45.0
click at [594, 196] on h3 "Time Worked" at bounding box center [784, 195] width 539 height 19
click at [634, 194] on h3 "Time Worked" at bounding box center [784, 195] width 539 height 19
click at [731, 275] on link "Add time for [DATE]" at bounding box center [743, 281] width 94 height 15
select select "30"
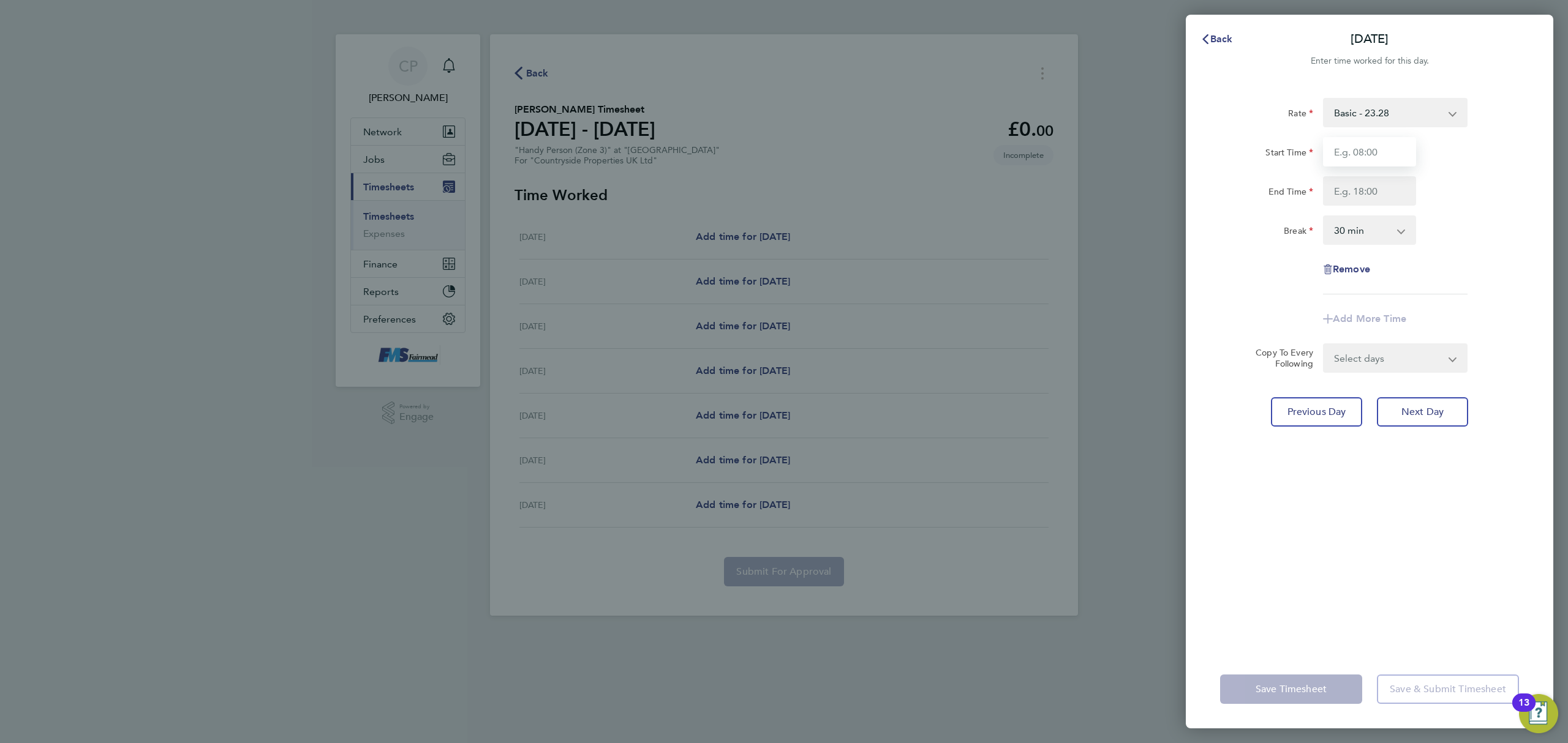
drag, startPoint x: 1351, startPoint y: 152, endPoint x: 1367, endPoint y: 174, distance: 27.2
click at [1351, 154] on input "Start Time" at bounding box center [1368, 151] width 93 height 29
type input "7"
type input "09:30"
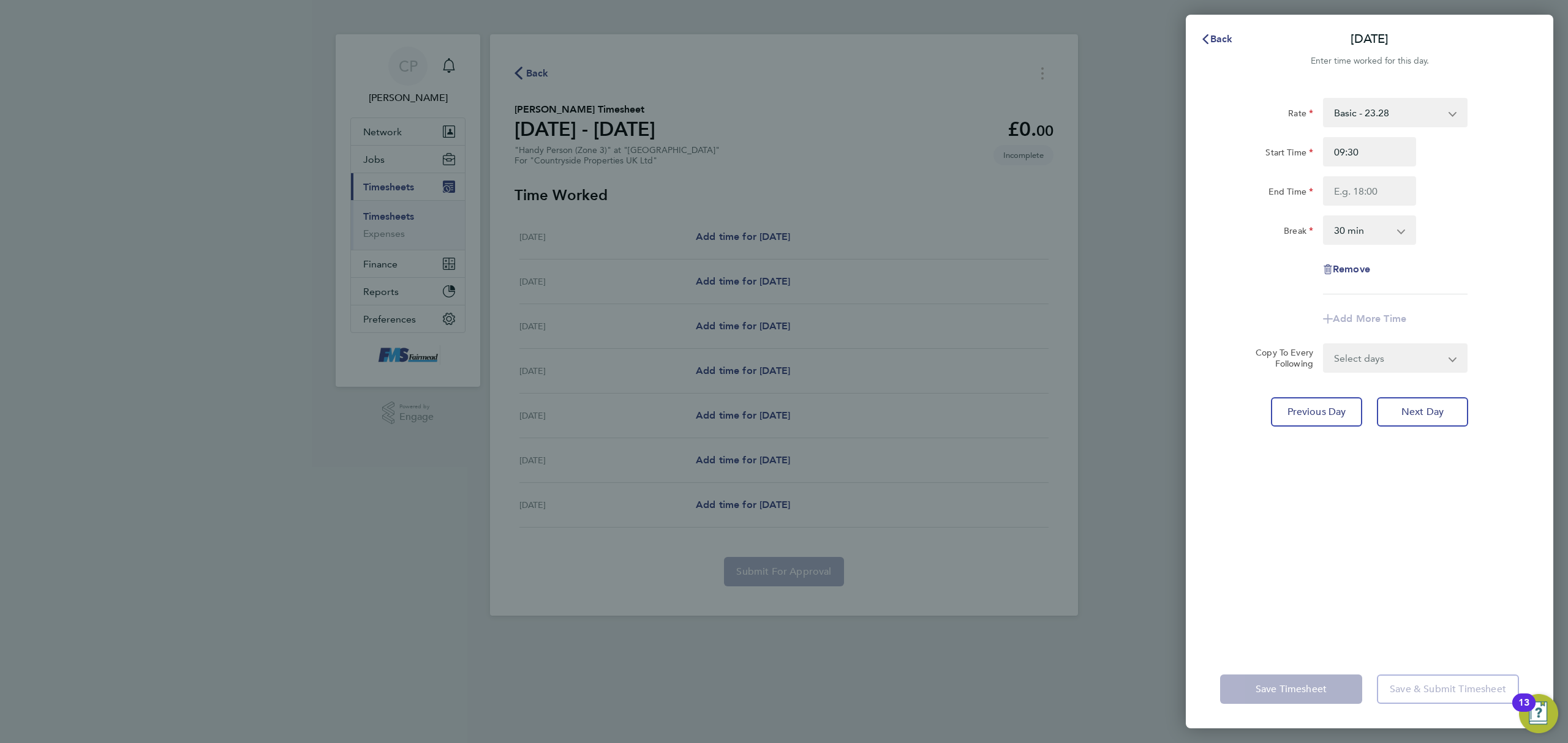
drag, startPoint x: 1380, startPoint y: 173, endPoint x: 1378, endPoint y: 180, distance: 7.3
click at [1379, 176] on div "Start Time 09:30 End Time" at bounding box center [1368, 171] width 308 height 68
drag, startPoint x: 1378, startPoint y: 180, endPoint x: 1375, endPoint y: 187, distance: 7.6
click at [1375, 187] on input "End Time" at bounding box center [1368, 190] width 93 height 29
type input "17:00"
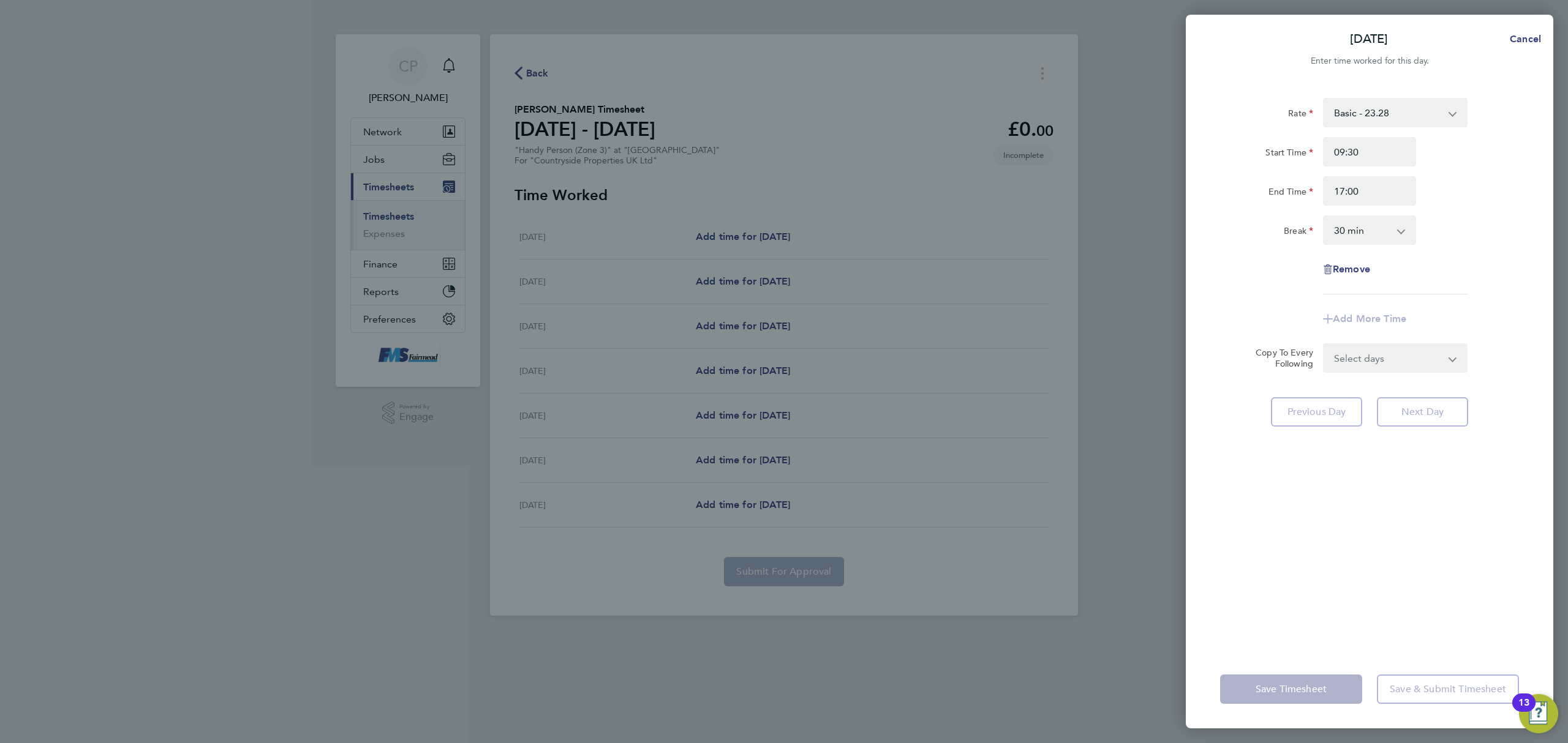
click at [1483, 215] on div "Break 0 min 15 min 30 min 45 min 60 min 75 min 90 min" at bounding box center [1368, 230] width 308 height 29
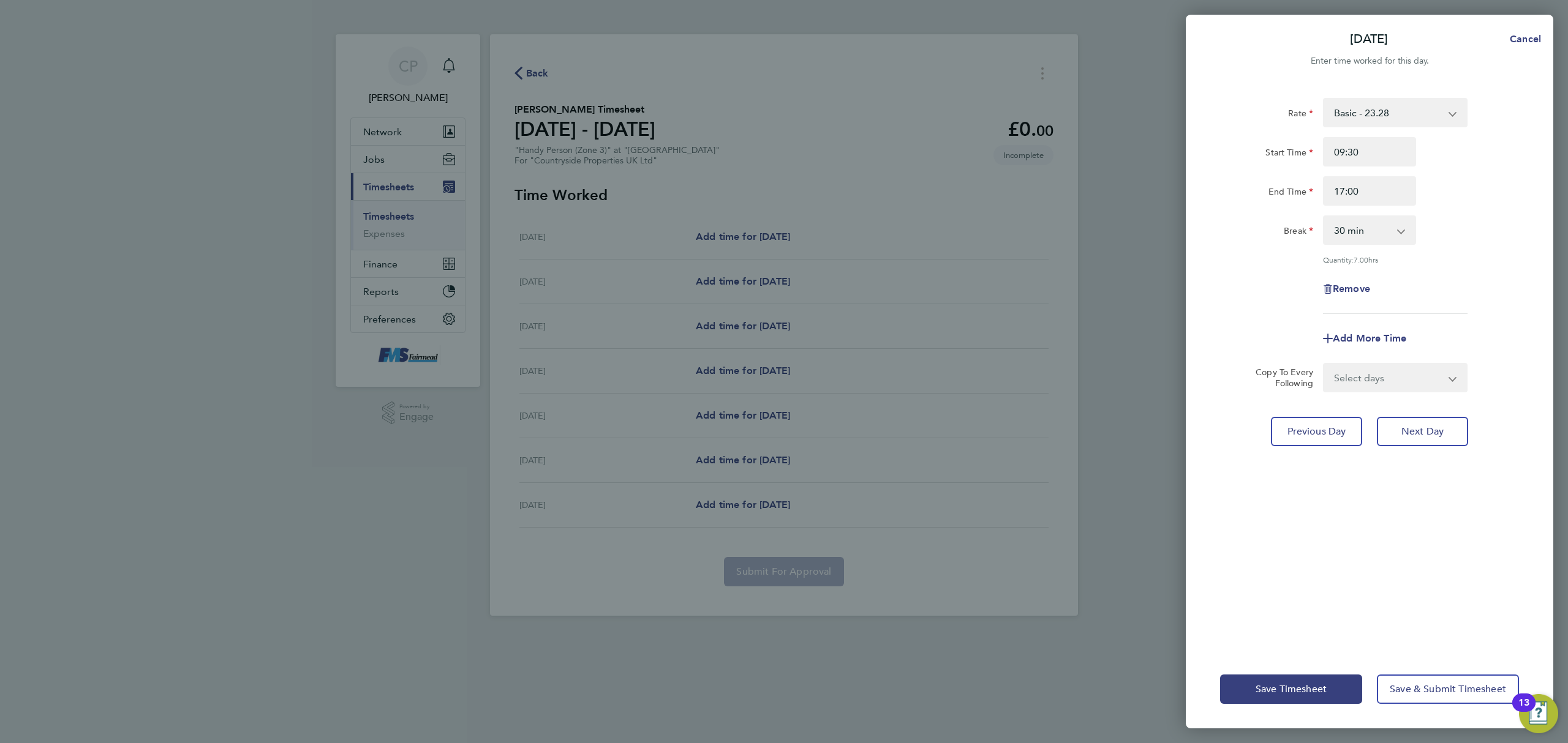
click at [1444, 382] on select "Select days Day Weekday (Mon-Fri) Weekend (Sat-Sun) [DATE] [DATE] [DATE] [DATE]…" at bounding box center [1388, 377] width 129 height 27
select select "WEEKDAY"
click at [1324, 364] on select "Select days Day Weekday (Mon-Fri) Weekend (Sat-Sun) [DATE] [DATE] [DATE] [DATE]…" at bounding box center [1388, 377] width 129 height 27
select select "[DATE]"
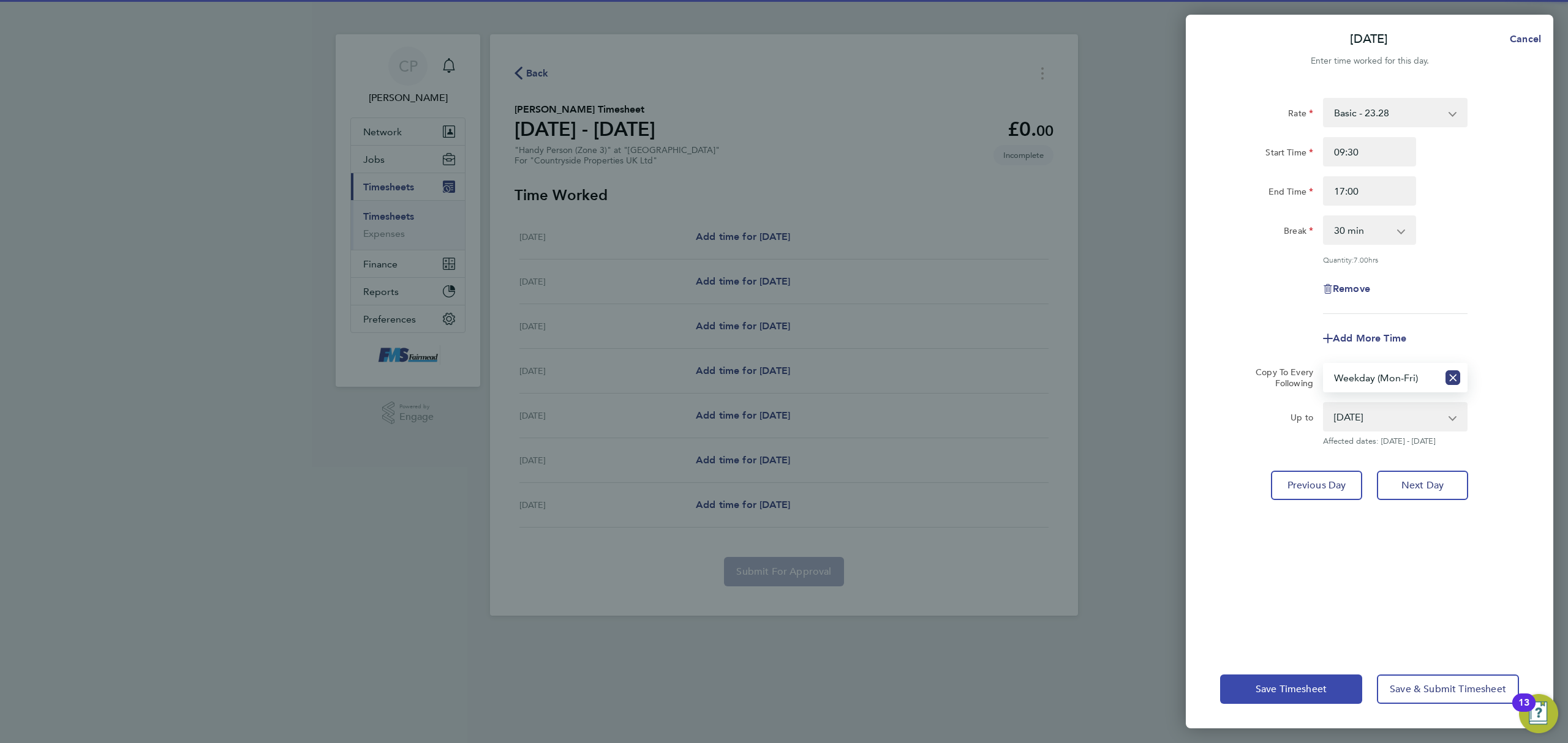
click at [1292, 689] on span "Save Timesheet" at bounding box center [1291, 689] width 71 height 13
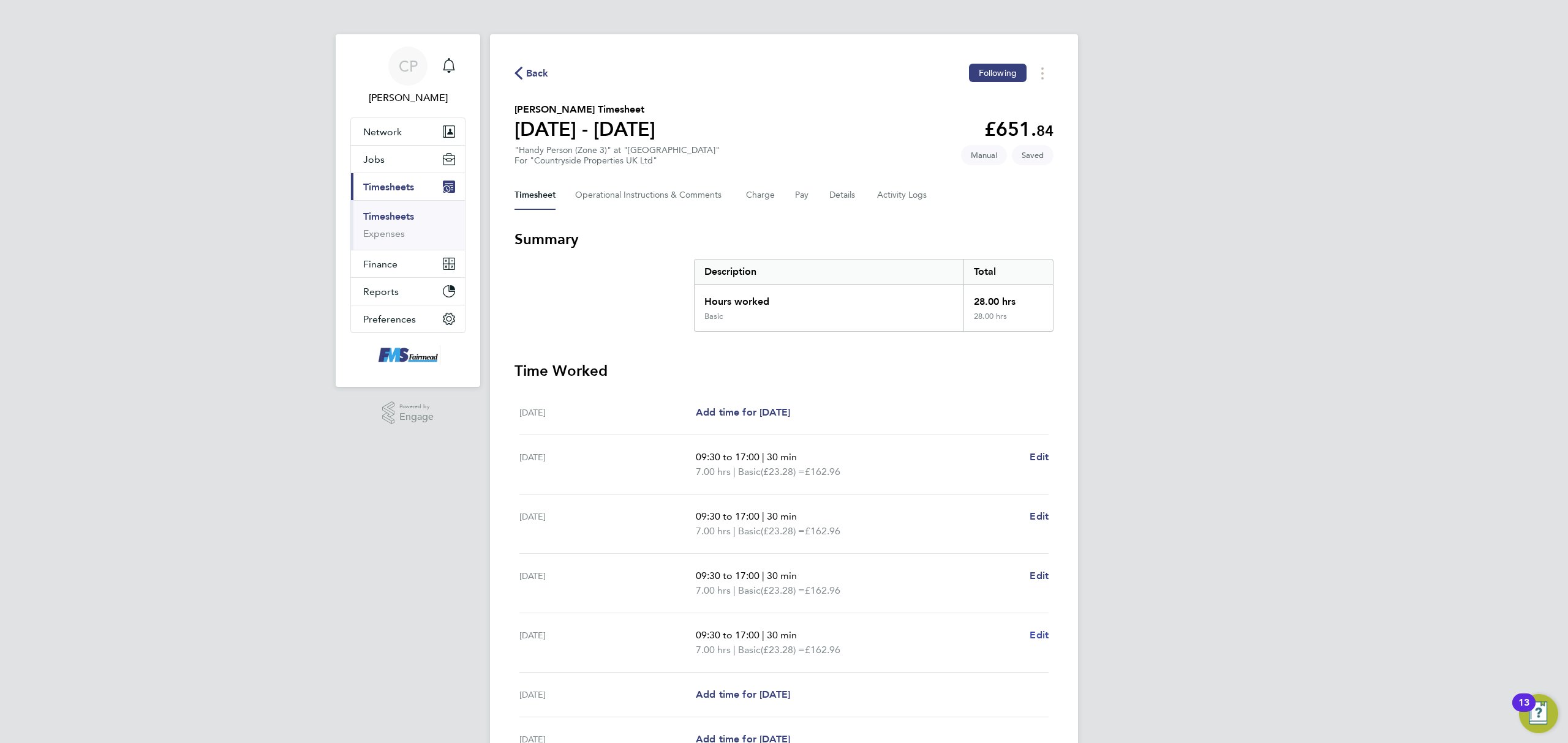
click at [1035, 633] on span "Edit" at bounding box center [1038, 635] width 19 height 12
select select "30"
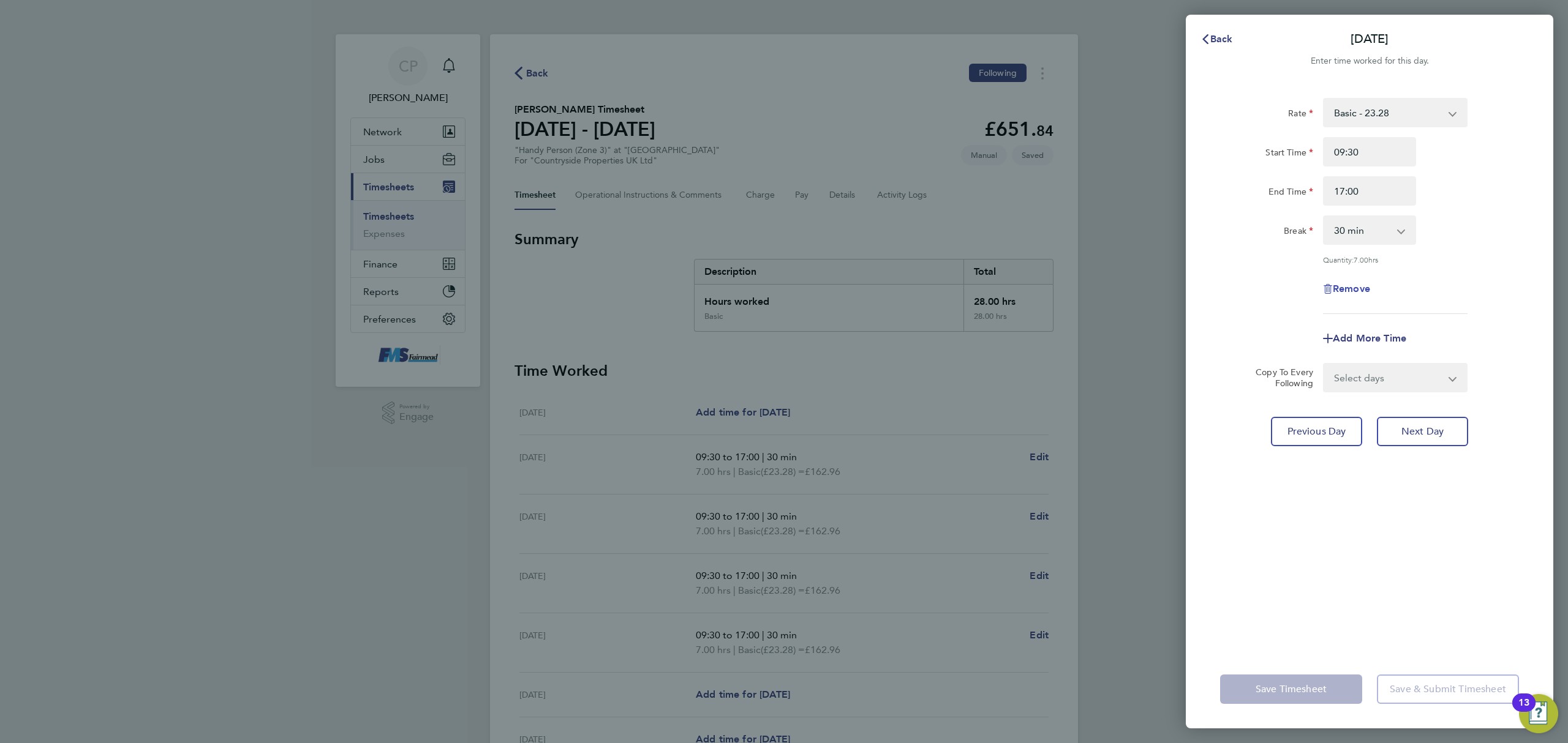
click at [1345, 286] on span "Remove" at bounding box center [1351, 289] width 38 height 12
select select "null"
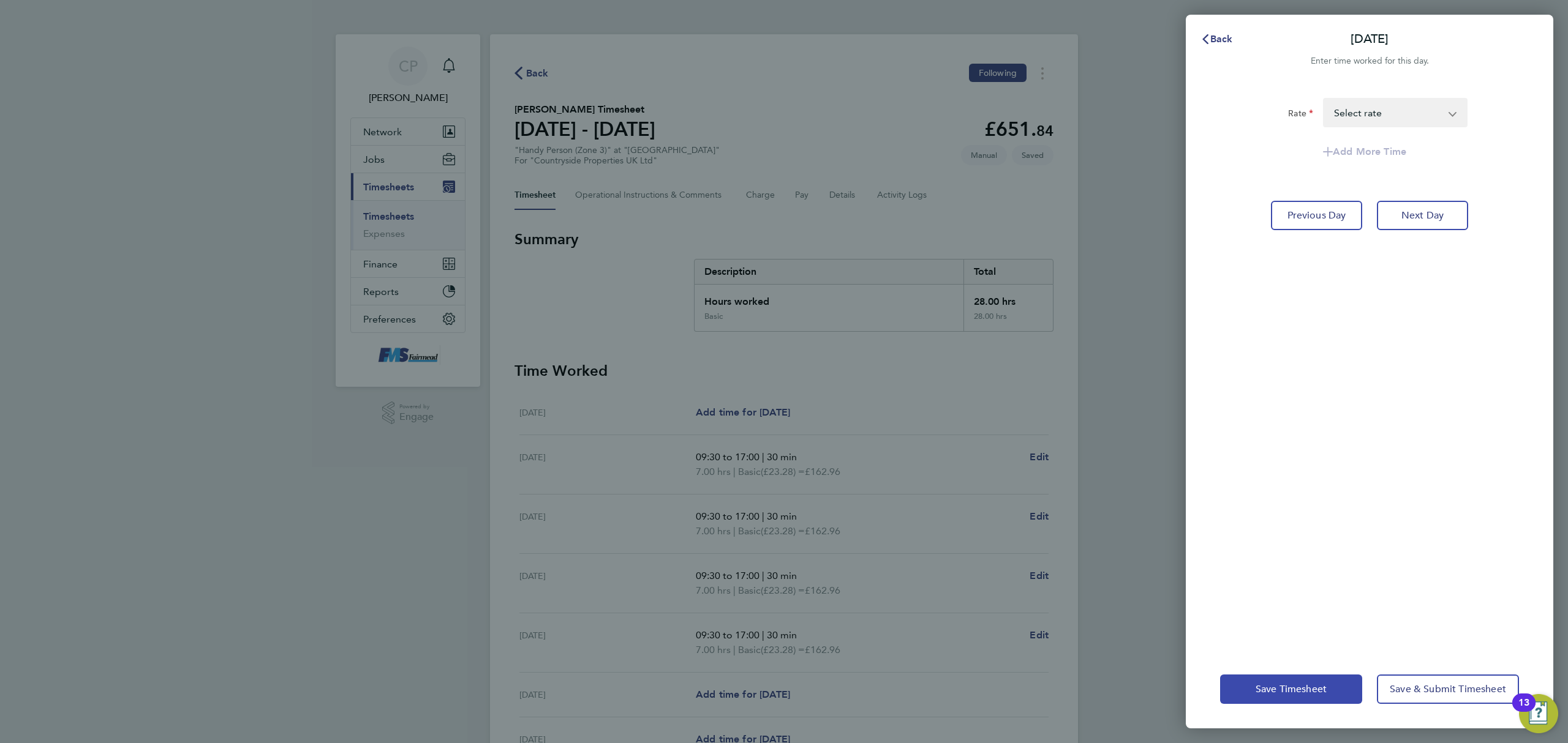
click at [1269, 686] on span "Save Timesheet" at bounding box center [1291, 689] width 71 height 13
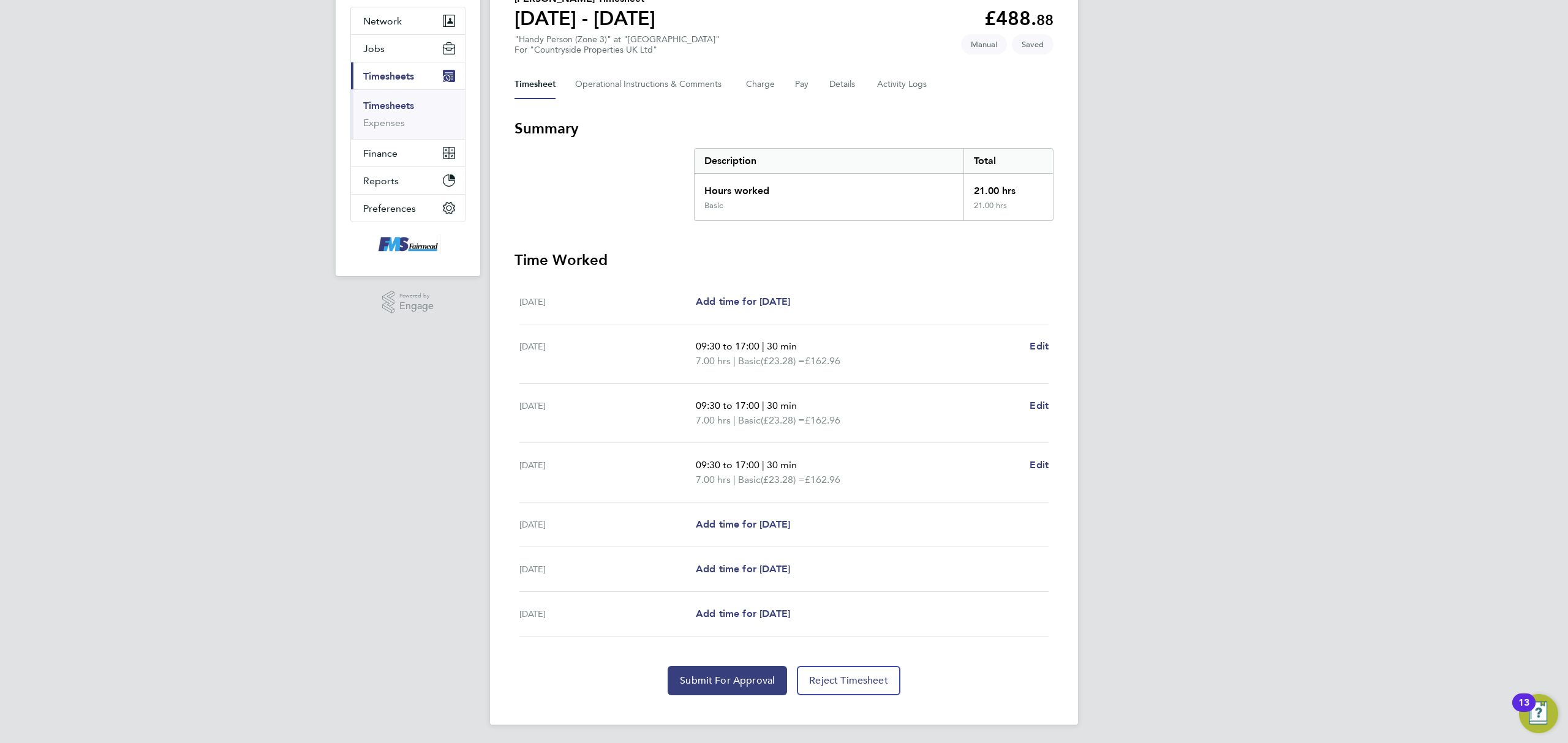
scroll to position [114, 0]
click at [910, 86] on Logs-tab "Activity Logs" at bounding box center [903, 83] width 52 height 29
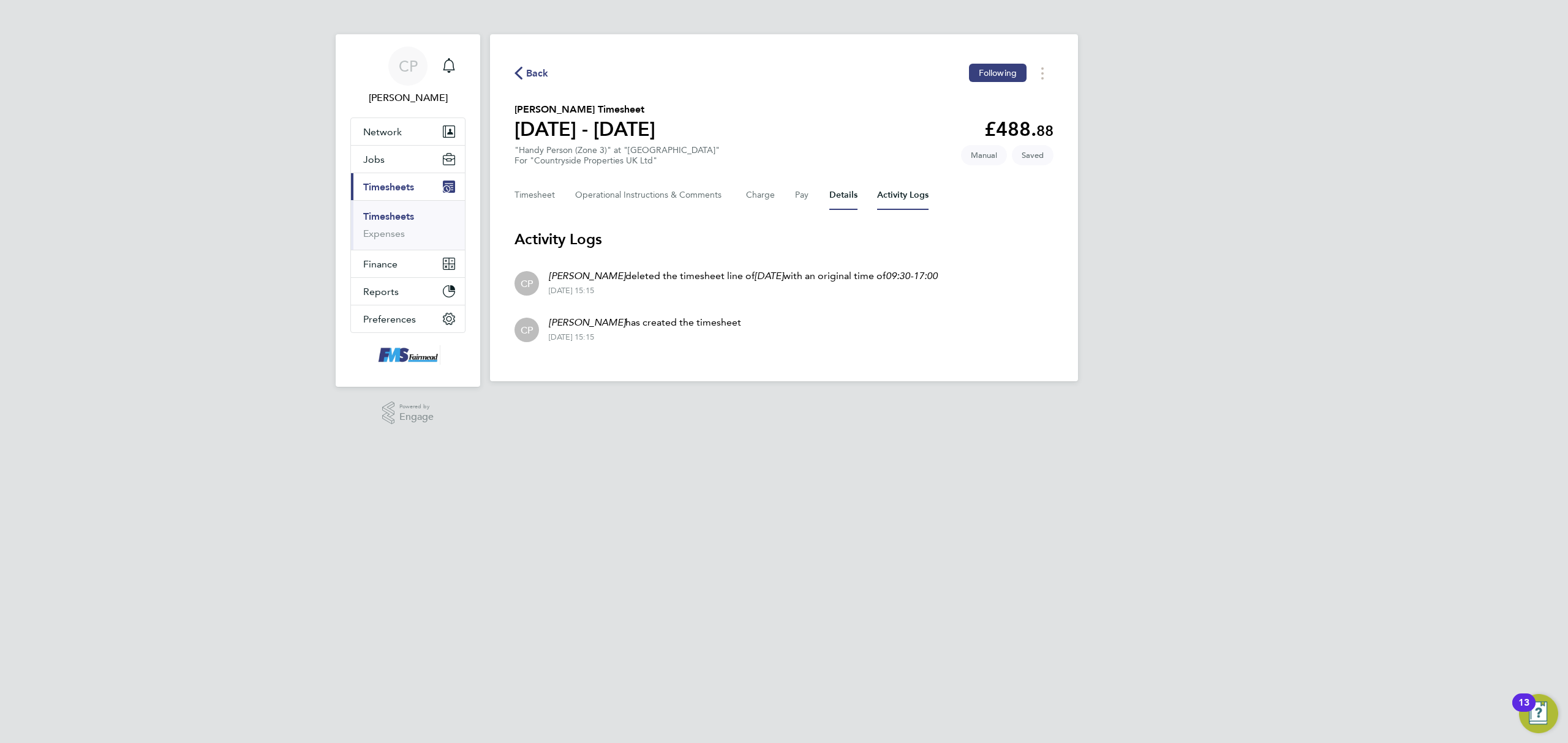
drag, startPoint x: 834, startPoint y: 202, endPoint x: 840, endPoint y: 207, distance: 7.8
click at [834, 210] on div "Back Following [PERSON_NAME] Timesheet [DATE] - [DATE] £488. 88 "Handy Person (…" at bounding box center [784, 208] width 588 height 347
click at [838, 205] on button "Details" at bounding box center [844, 195] width 28 height 29
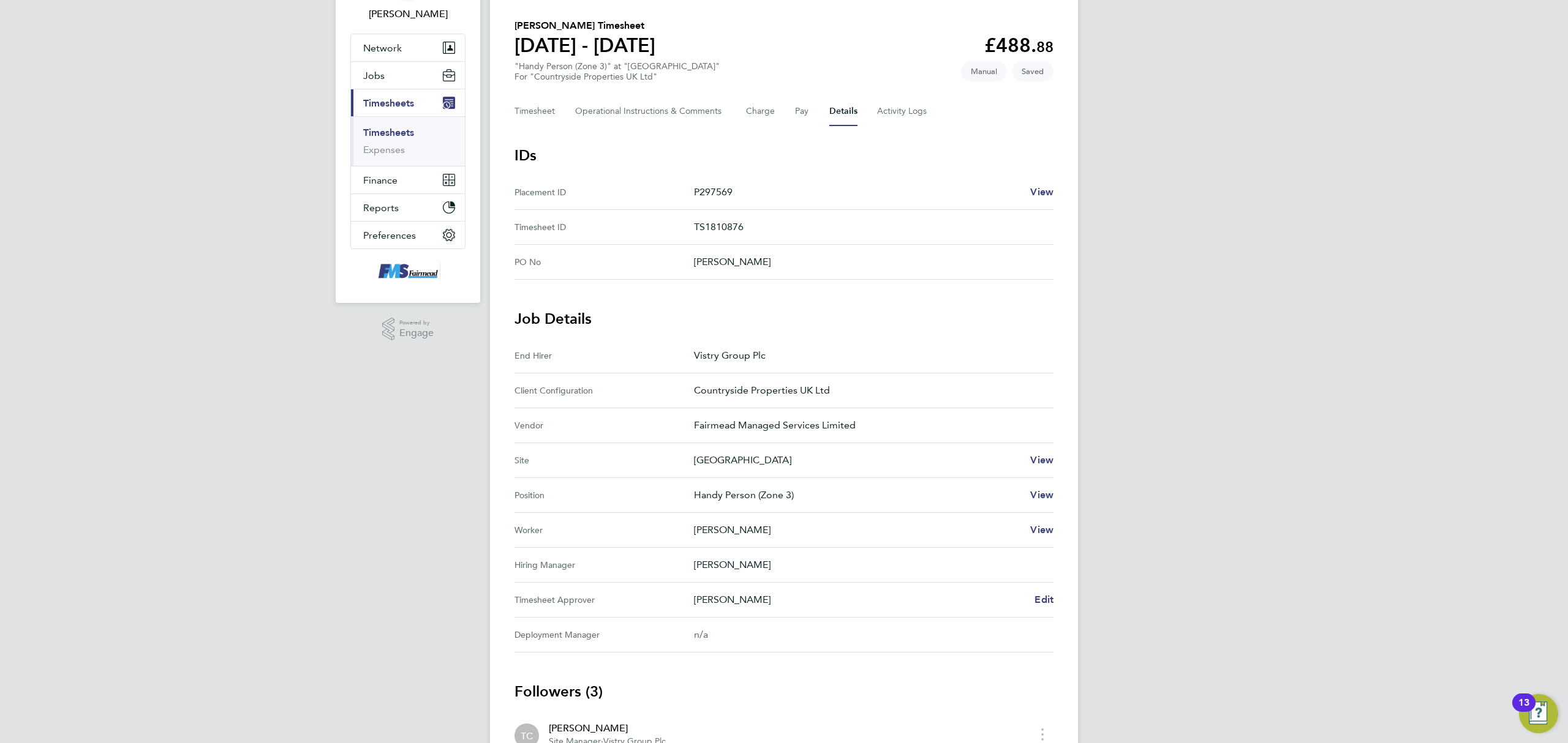
scroll to position [245, 0]
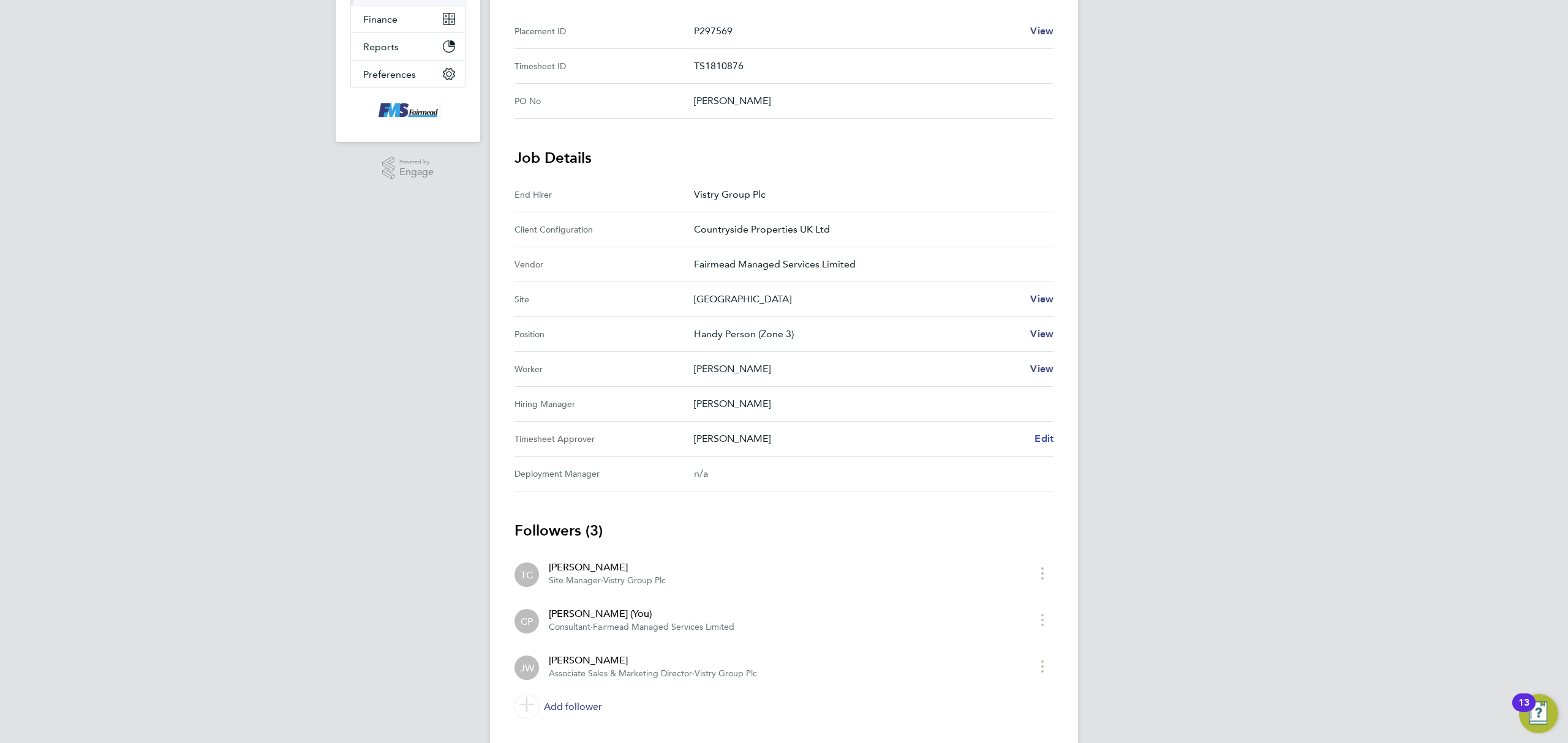
click at [1042, 436] on span "Edit" at bounding box center [1043, 438] width 19 height 12
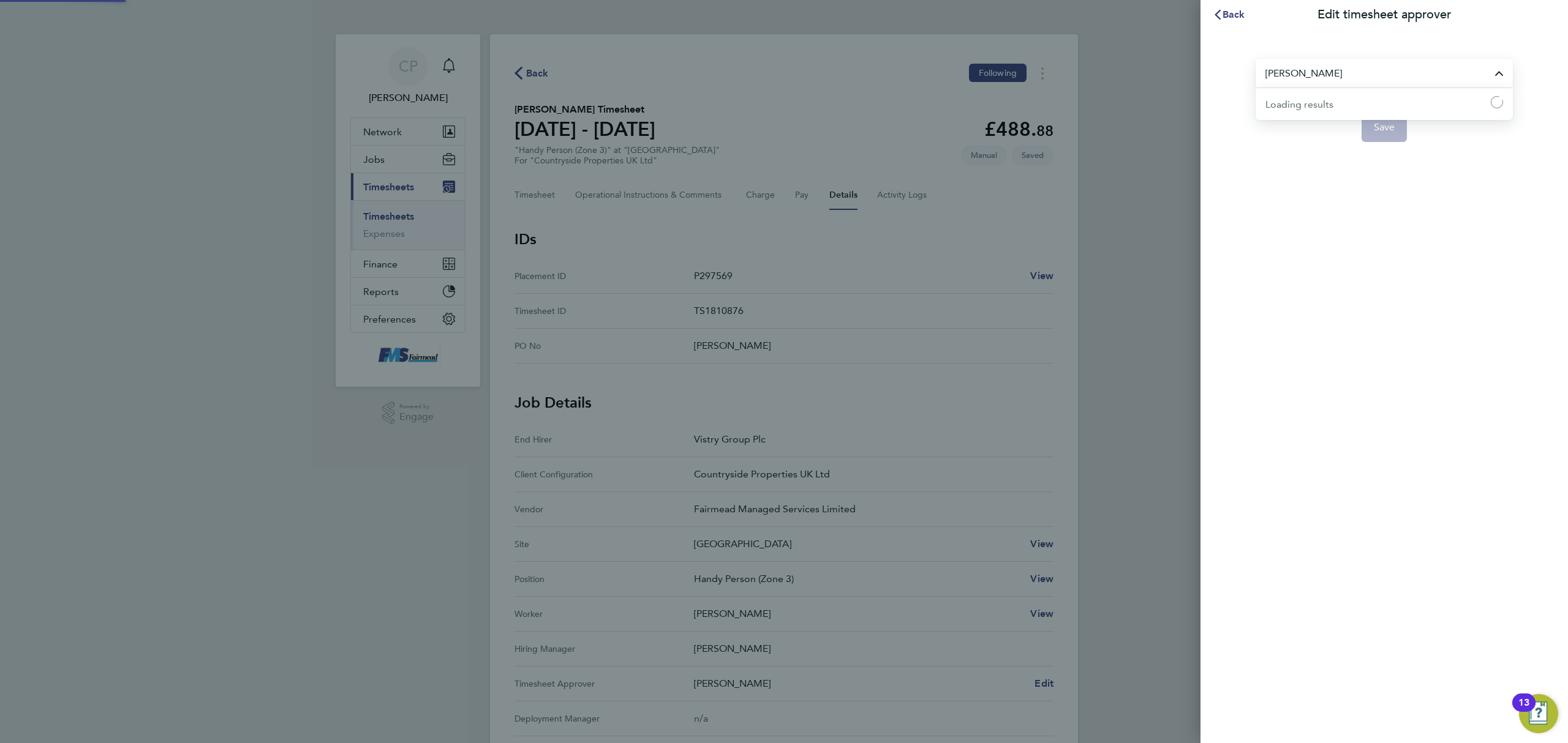
click at [1333, 68] on input "[PERSON_NAME]" at bounding box center [1384, 73] width 257 height 28
click at [1327, 108] on li "[PERSON_NAME]" at bounding box center [1384, 104] width 257 height 30
type input "[PERSON_NAME]"
click at [1378, 121] on span "Save" at bounding box center [1384, 127] width 22 height 13
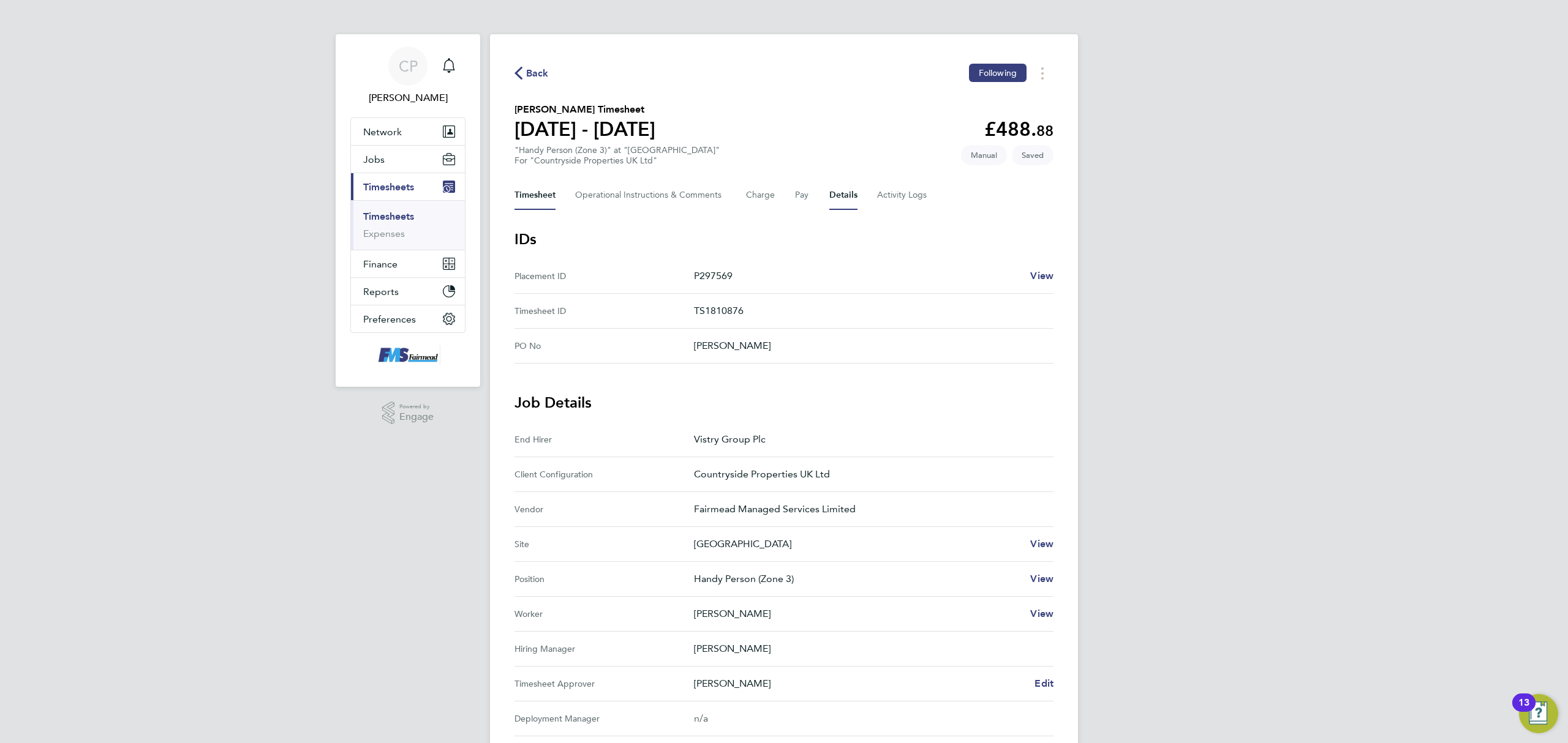
click at [545, 189] on button "Timesheet" at bounding box center [535, 195] width 41 height 29
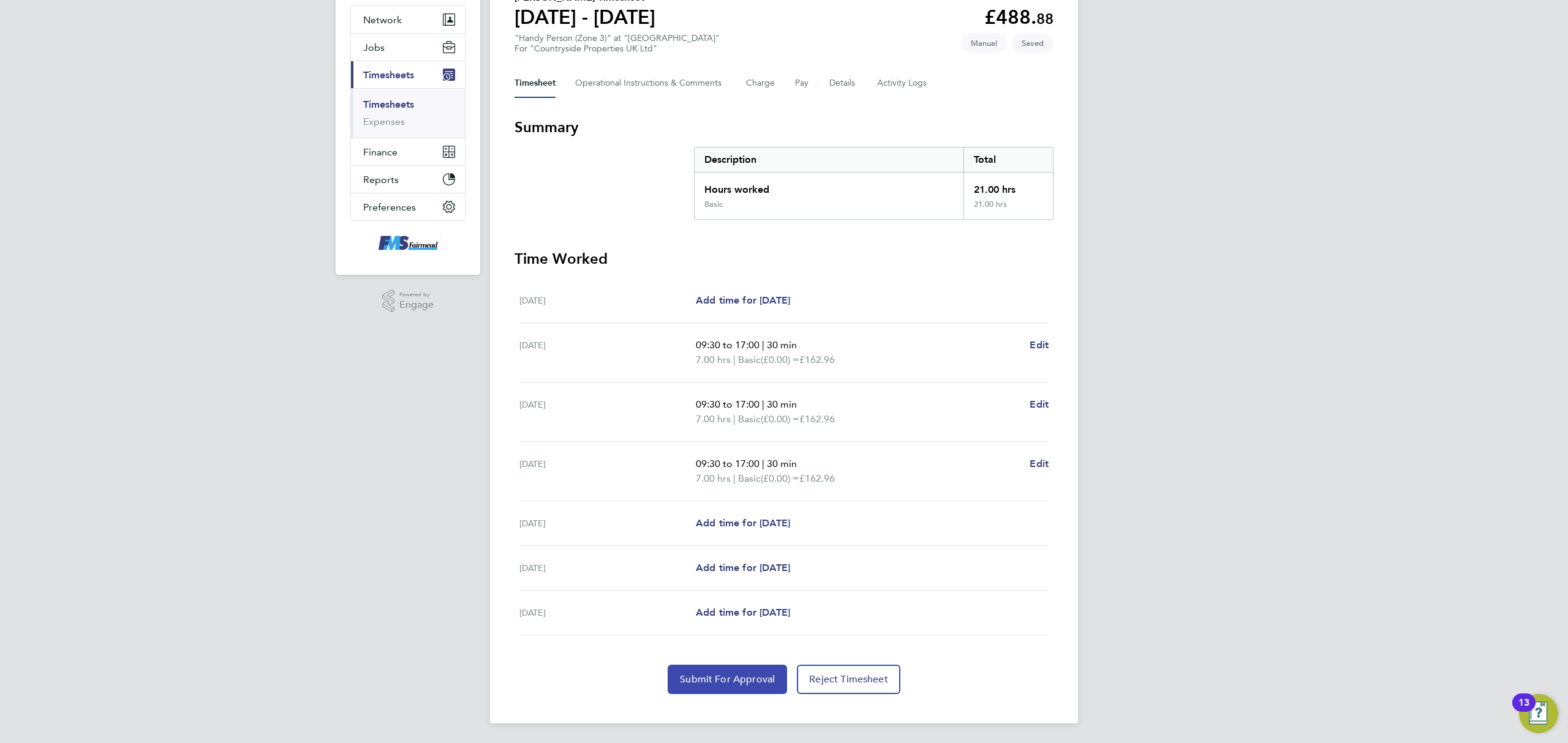
click at [717, 671] on button "Submit For Approval" at bounding box center [727, 679] width 119 height 29
